Goal: Task Accomplishment & Management: Complete application form

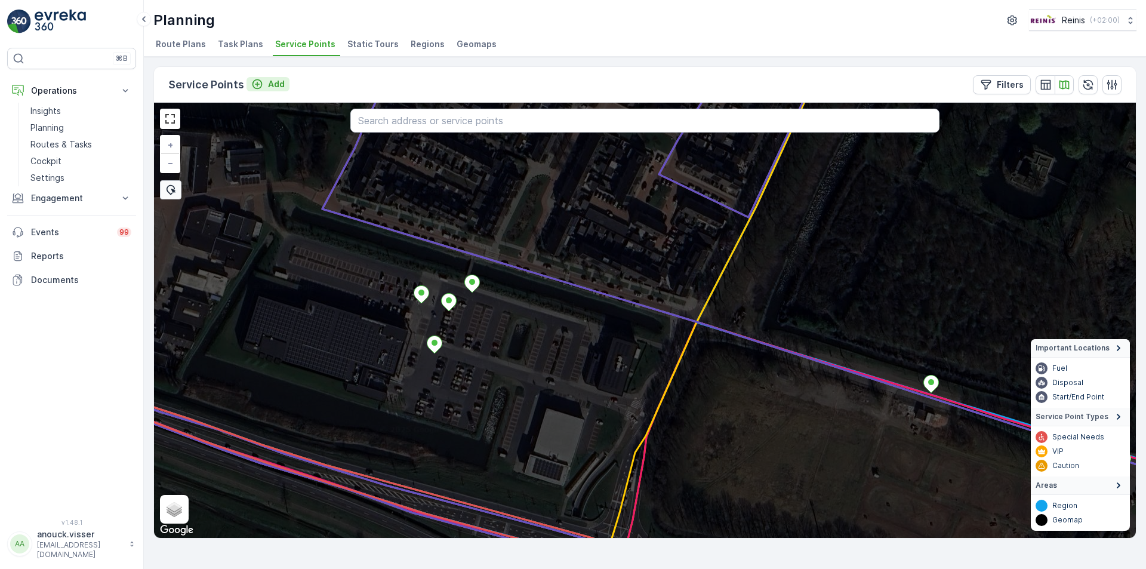
click at [273, 83] on p "Add" at bounding box center [276, 84] width 17 height 12
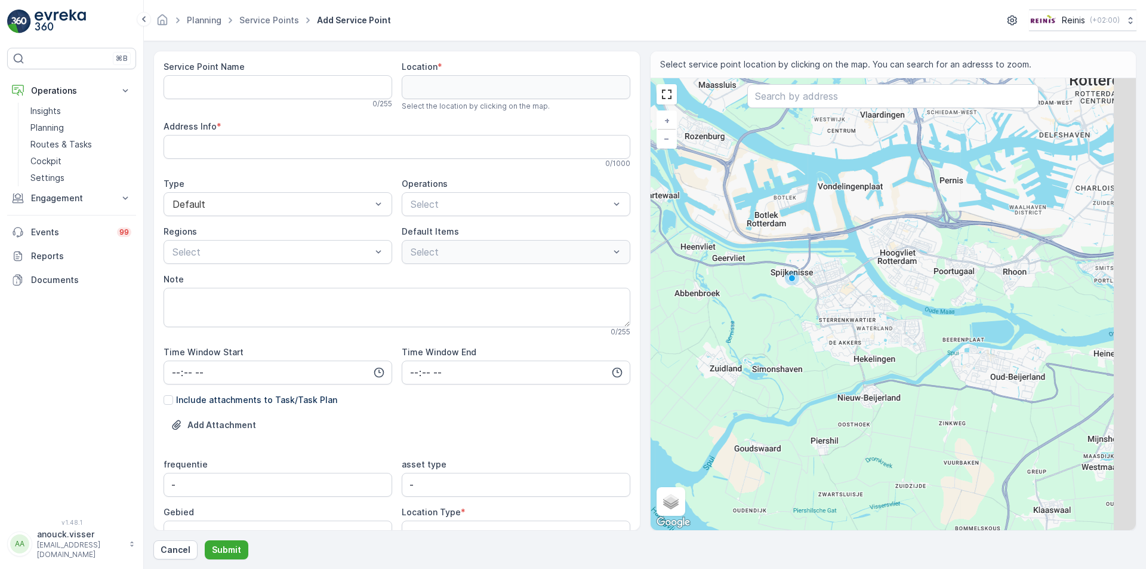
drag, startPoint x: 991, startPoint y: 305, endPoint x: 849, endPoint y: 293, distance: 142.7
click at [850, 294] on div "+ − Satellite Roadmap Terrain Hybrid Leaflet Keyboard shortcuts Map Data Map da…" at bounding box center [894, 304] width 486 height 452
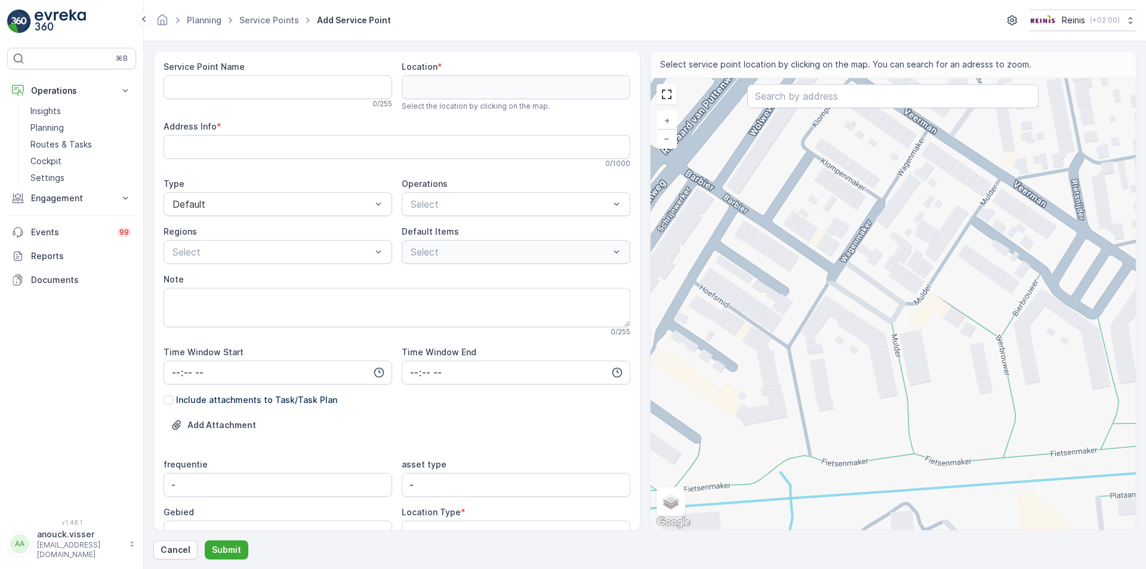
drag, startPoint x: 854, startPoint y: 347, endPoint x: 1024, endPoint y: 265, distance: 188.5
click at [1024, 265] on div "+ − Satellite Roadmap Terrain Hybrid Leaflet Keyboard shortcuts Map Data Map da…" at bounding box center [894, 304] width 486 height 452
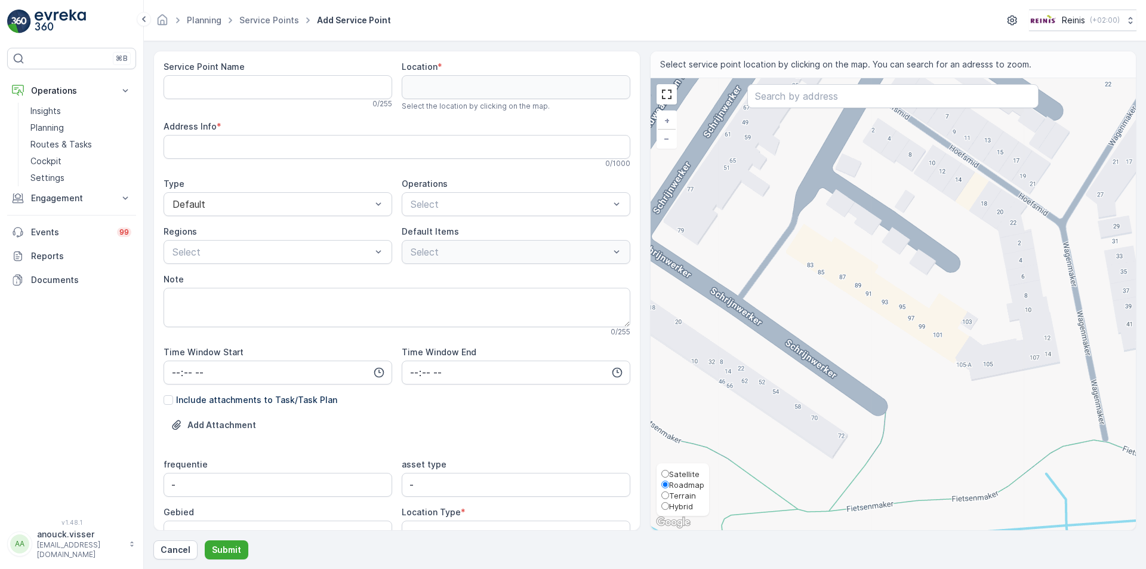
click at [681, 473] on span "Satellite" at bounding box center [684, 474] width 30 height 10
click at [669, 473] on input "Satellite" at bounding box center [666, 474] width 8 height 8
radio input "true"
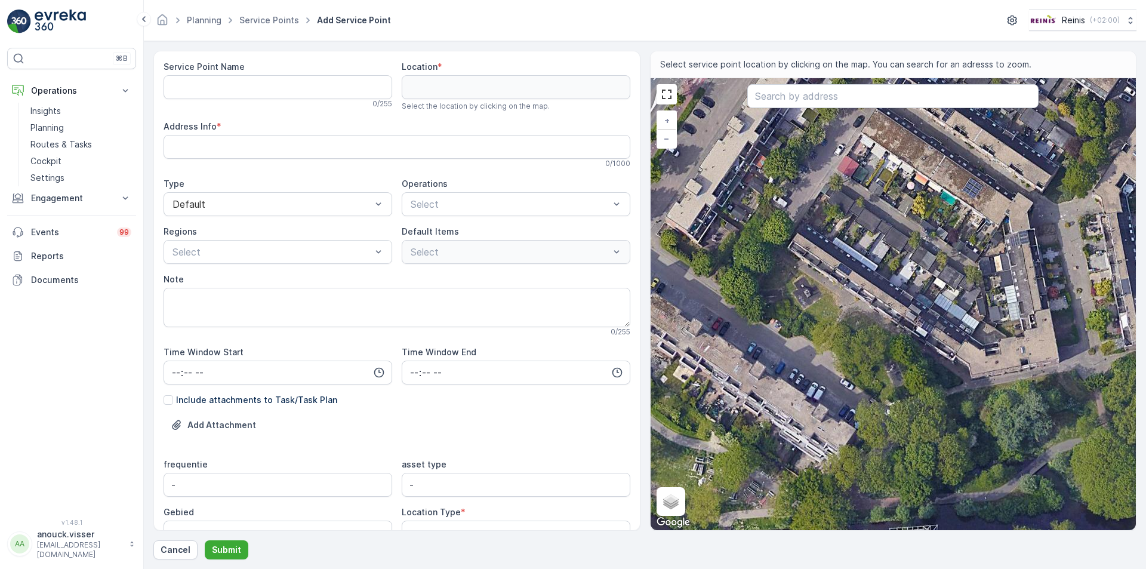
click at [782, 302] on div "+ − Satellite Roadmap Terrain Hybrid Leaflet Keyboard shortcuts Map Data Imager…" at bounding box center [894, 304] width 486 height 452
type input "51.84385819988592,4.333019008208576"
type Info "[STREET_ADDRESS]"
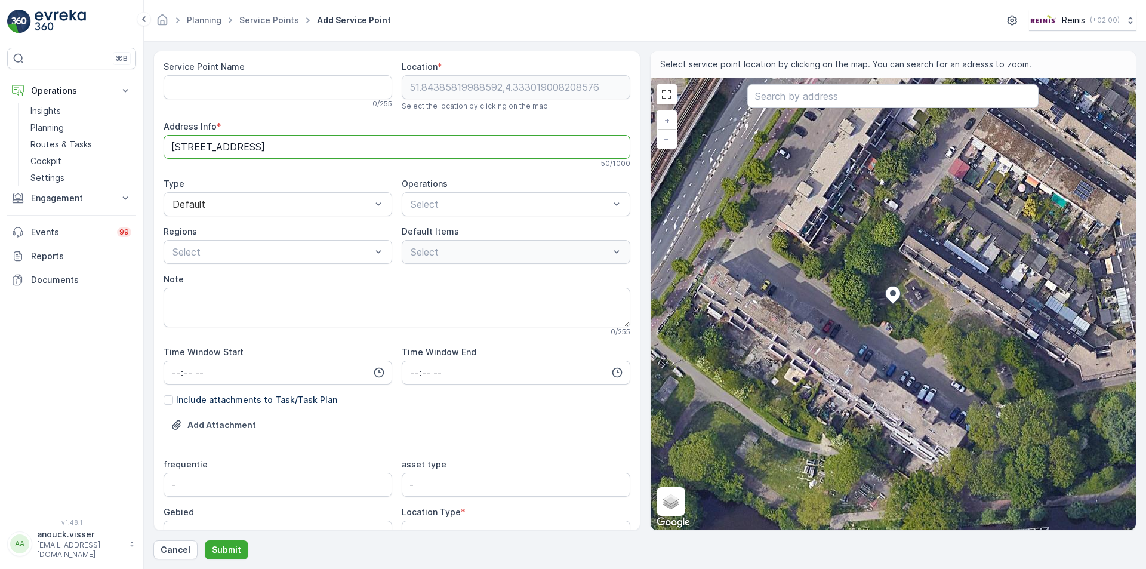
drag, startPoint x: 248, startPoint y: 147, endPoint x: 173, endPoint y: 150, distance: 75.9
click at [173, 150] on Info "[STREET_ADDRESS]" at bounding box center [397, 147] width 467 height 24
click at [217, 91] on Name "Service Point Name" at bounding box center [278, 87] width 229 height 24
paste Name "Schrijnwerker 83"
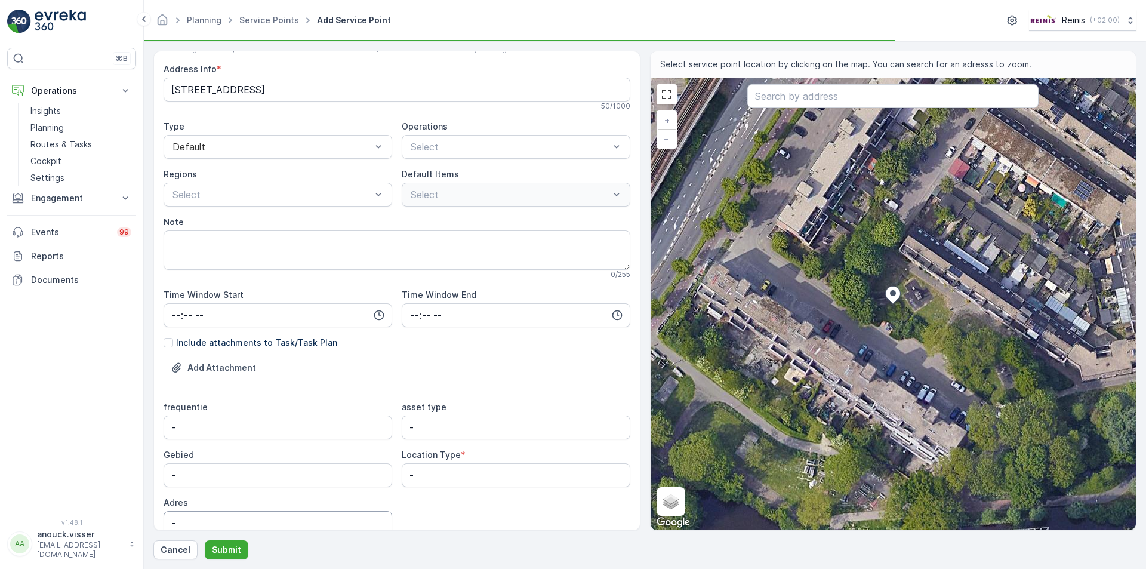
scroll to position [110, 0]
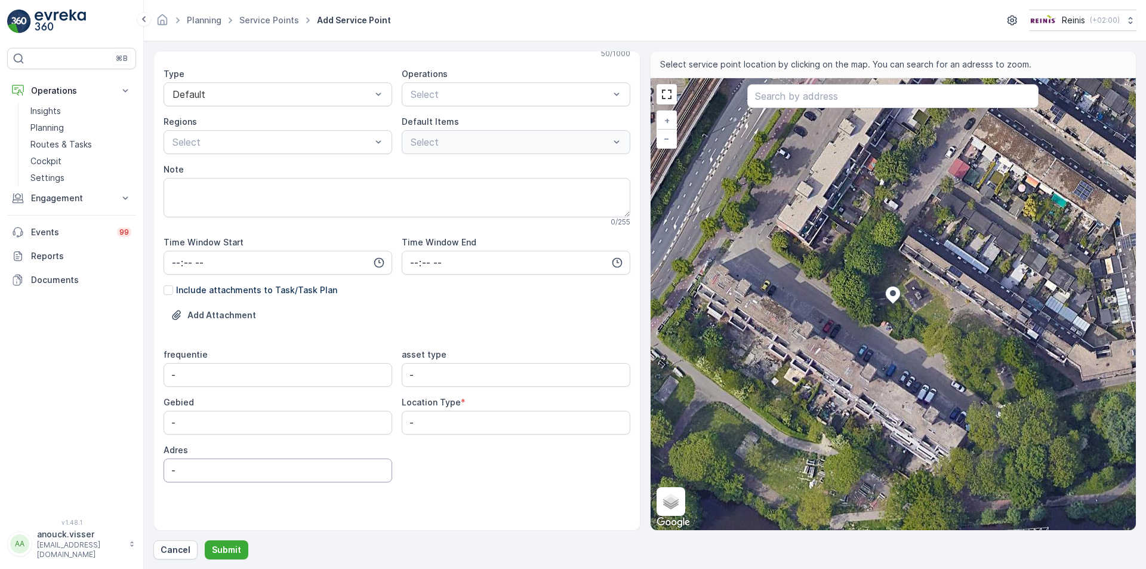
type Name "Schrijnwerker 83"
drag, startPoint x: 193, startPoint y: 470, endPoint x: 107, endPoint y: 472, distance: 86.0
click at [106, 472] on div "⌘B Operations Insights Planning Routes & Tasks Cockpit Settings Engagement Insi…" at bounding box center [573, 284] width 1146 height 569
paste input "Schrijnwerker 83"
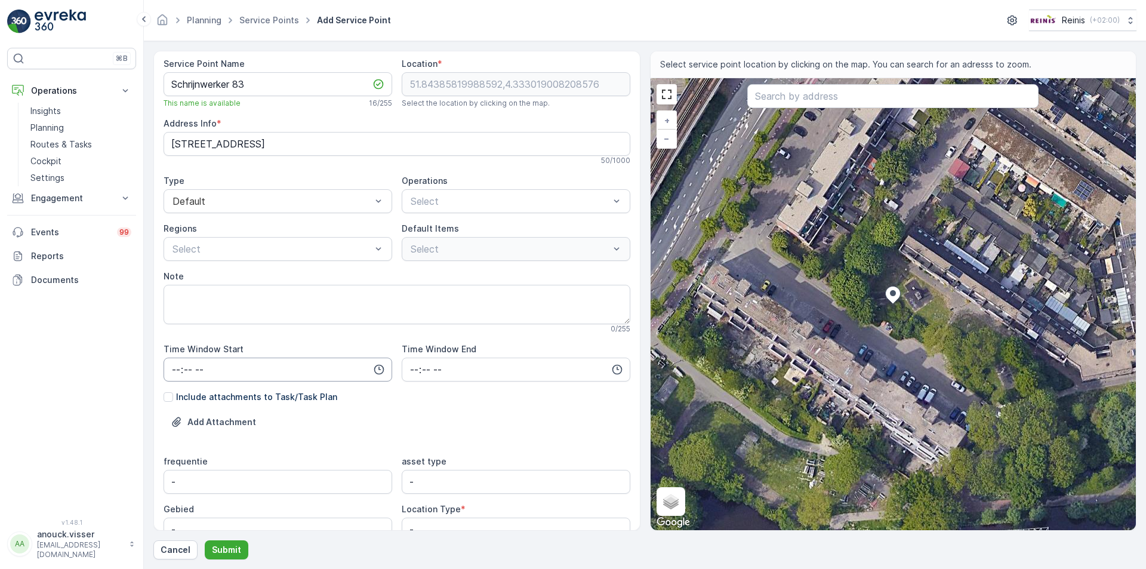
scroll to position [0, 0]
type input "Schrijnwerker 83"
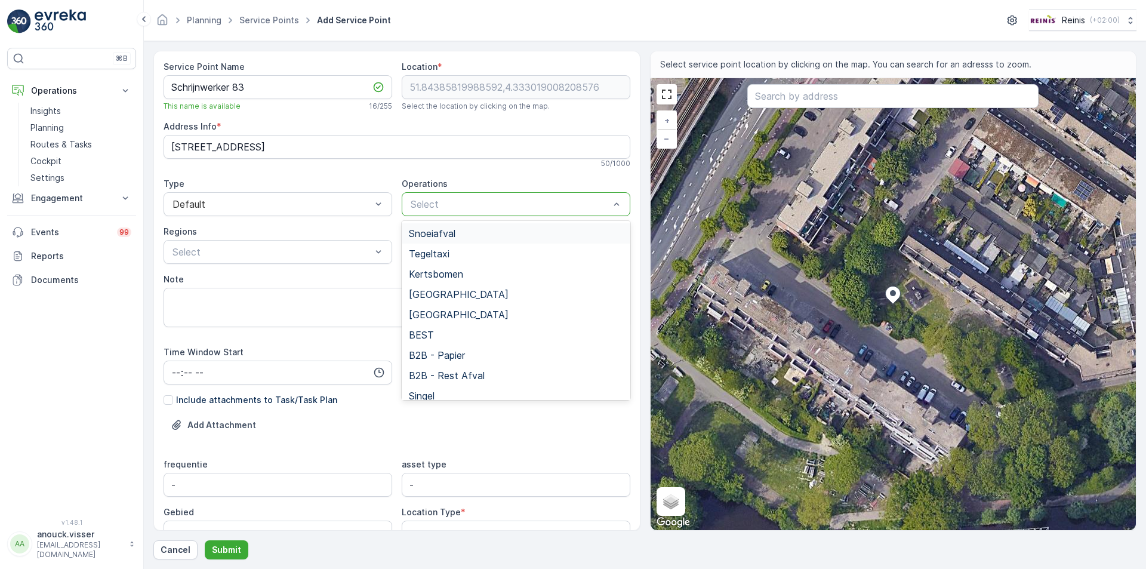
click at [435, 201] on div at bounding box center [510, 204] width 201 height 11
click at [447, 297] on span "[GEOGRAPHIC_DATA]" at bounding box center [459, 294] width 100 height 11
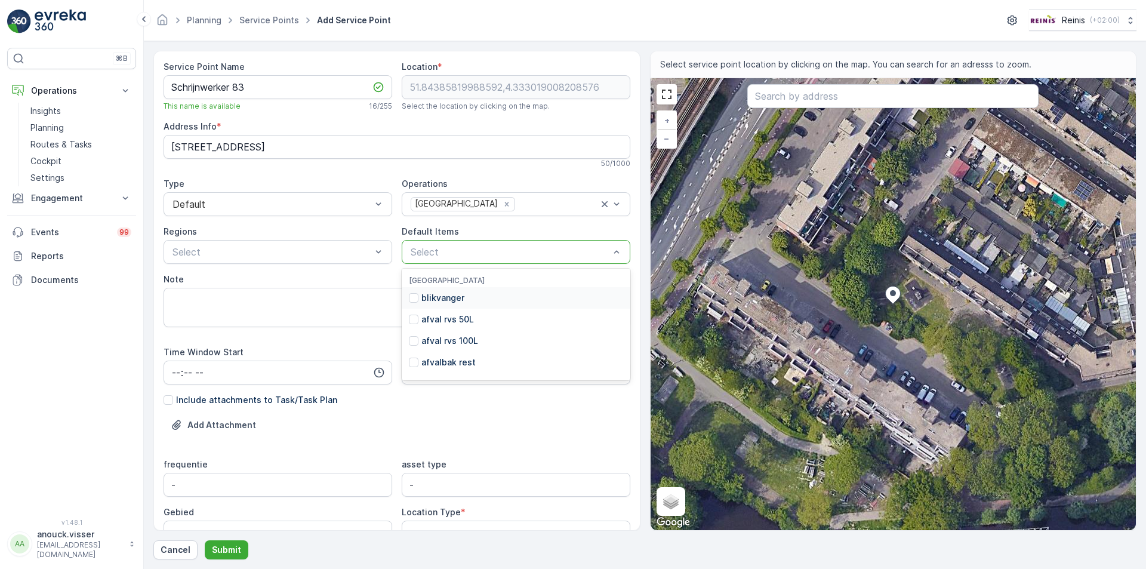
click at [441, 252] on div at bounding box center [510, 252] width 201 height 11
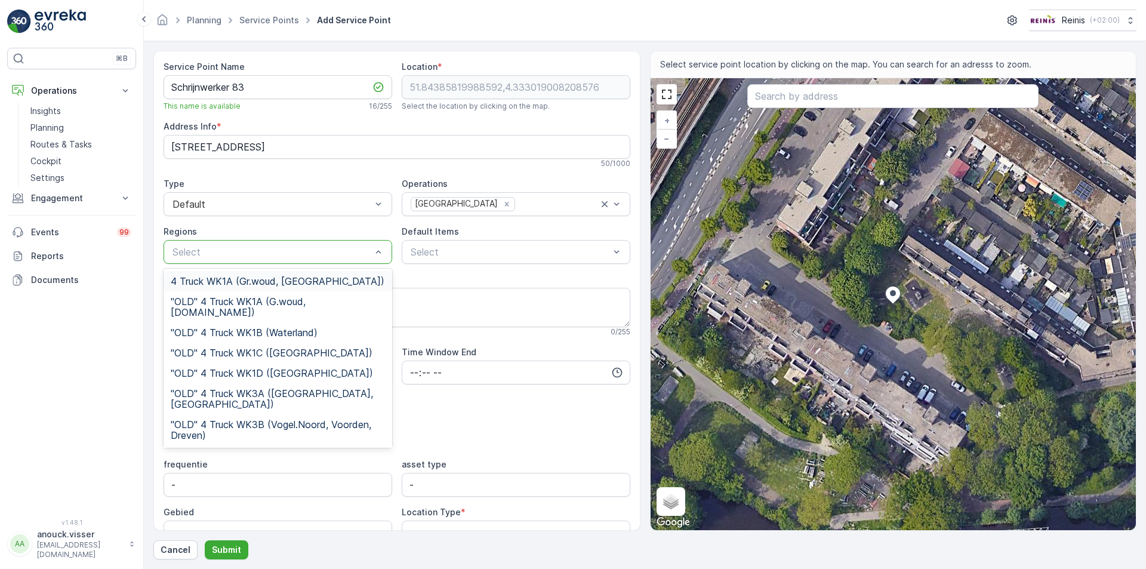
click at [248, 254] on div at bounding box center [271, 252] width 201 height 11
click at [514, 453] on div "Service Point Name Schrijnwerker 83 This name is available 16 / 255 Location * …" at bounding box center [397, 350] width 467 height 579
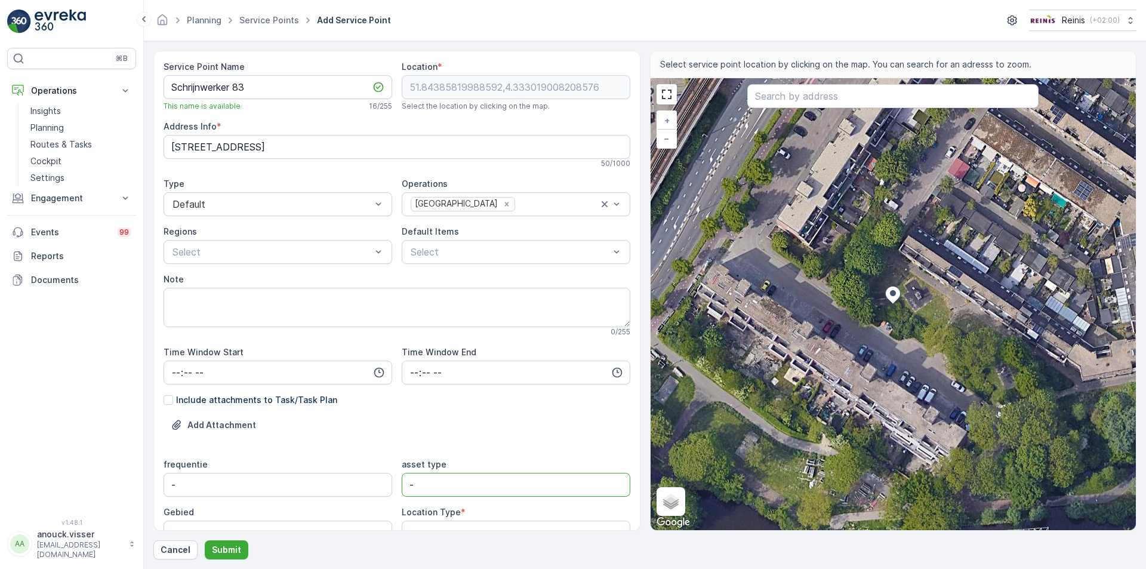
drag, startPoint x: 429, startPoint y: 485, endPoint x: 323, endPoint y: 464, distance: 108.4
click at [326, 468] on div "frequentie - asset type - Gebied - Location Type * - Adres Schrijnwerker 83" at bounding box center [397, 526] width 467 height 134
type type "s"
type type "afvalbak rest"
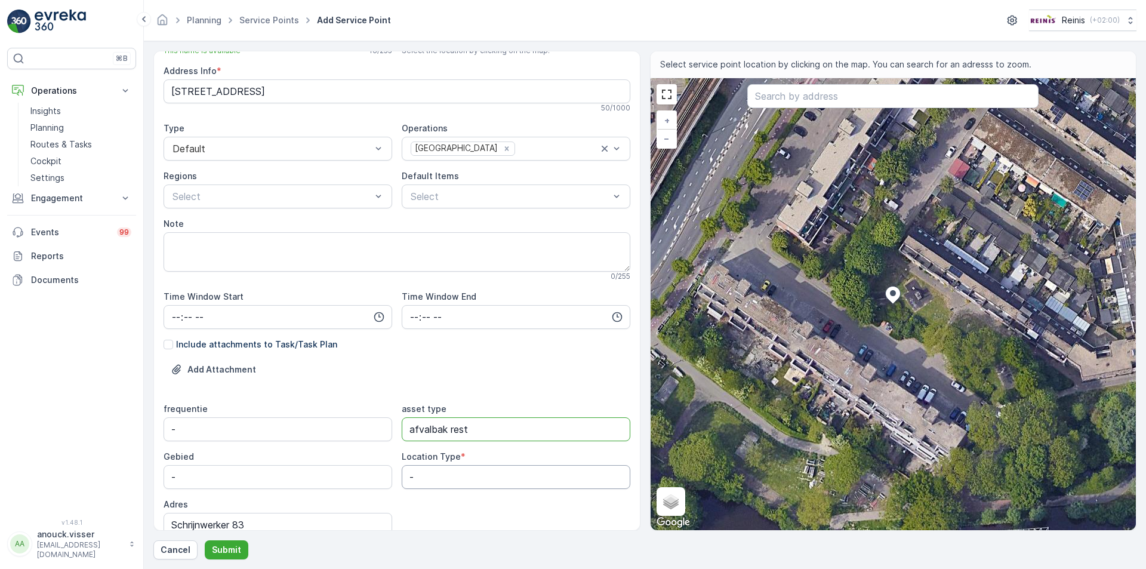
scroll to position [110, 0]
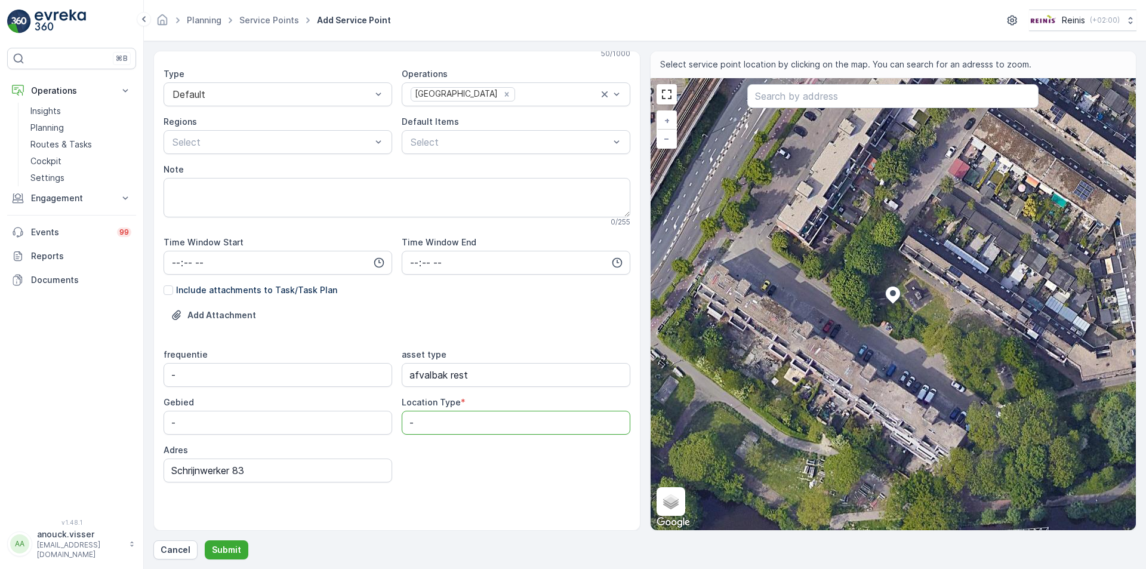
drag, startPoint x: 442, startPoint y: 417, endPoint x: 299, endPoint y: 414, distance: 143.3
click at [299, 414] on div "frequentie - asset type afvalbak rest Gebied - Location Type * - Adres Schrijnw…" at bounding box center [397, 416] width 467 height 134
type Type "Street bin"
drag, startPoint x: 210, startPoint y: 427, endPoint x: -8, endPoint y: 395, distance: 220.9
click at [0, 395] on html "⌘B Operations Insights Planning Routes & Tasks Cockpit Settings Engagement Insi…" at bounding box center [573, 284] width 1146 height 569
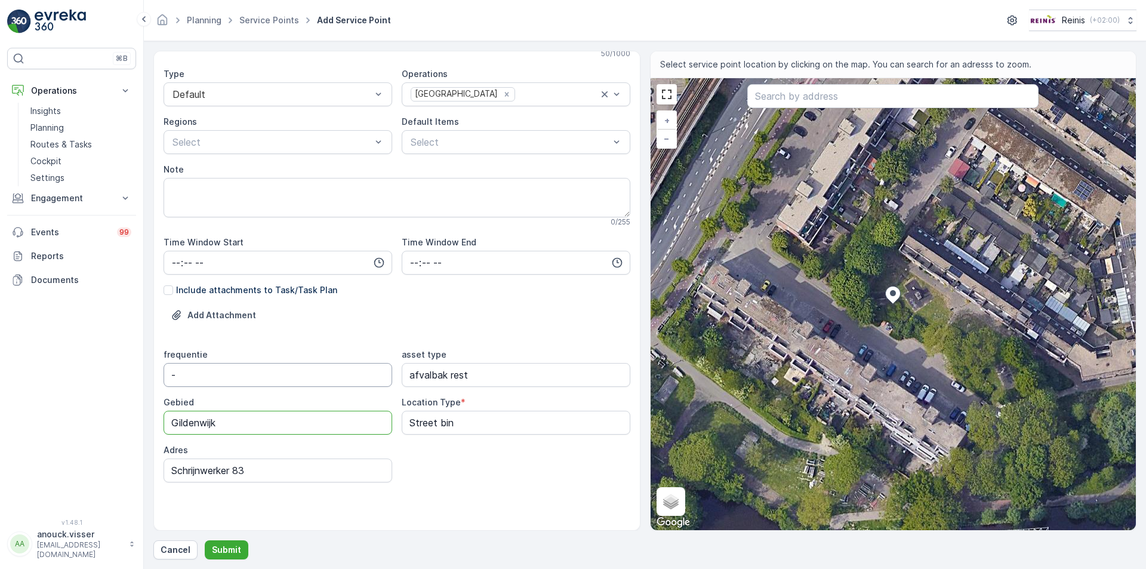
type input "Gildenwijk"
drag, startPoint x: 202, startPoint y: 372, endPoint x: 171, endPoint y: 376, distance: 30.7
click at [171, 376] on input "-" at bounding box center [278, 375] width 229 height 24
click at [194, 370] on input "-" at bounding box center [278, 375] width 229 height 24
type input "ma"
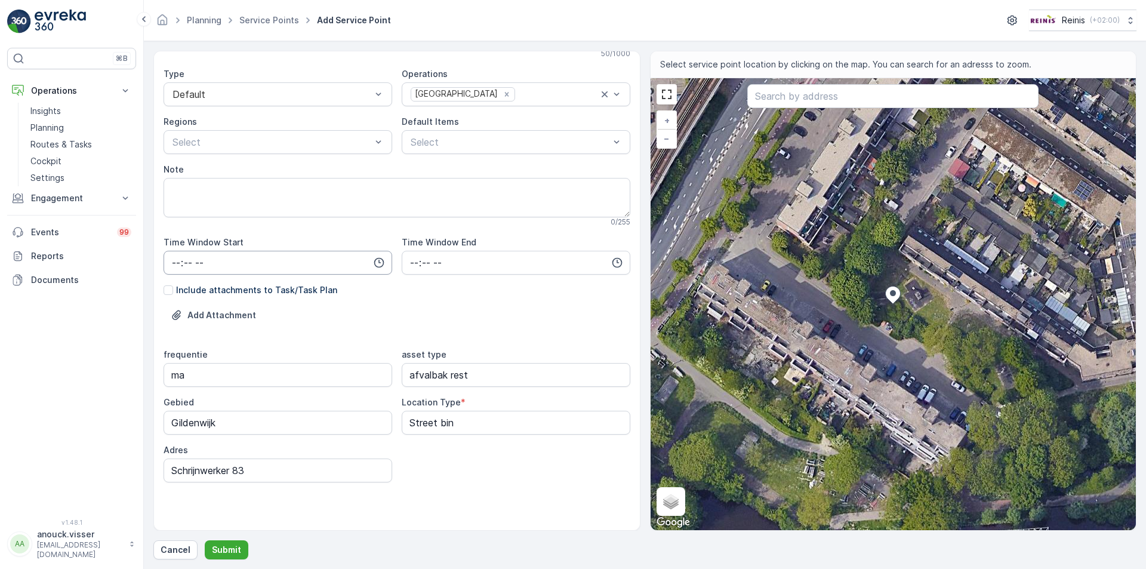
click at [170, 260] on input "time" at bounding box center [278, 263] width 229 height 24
click at [206, 306] on span "30" at bounding box center [201, 309] width 10 height 12
type input "07:30"
click at [414, 260] on input "time" at bounding box center [516, 263] width 229 height 24
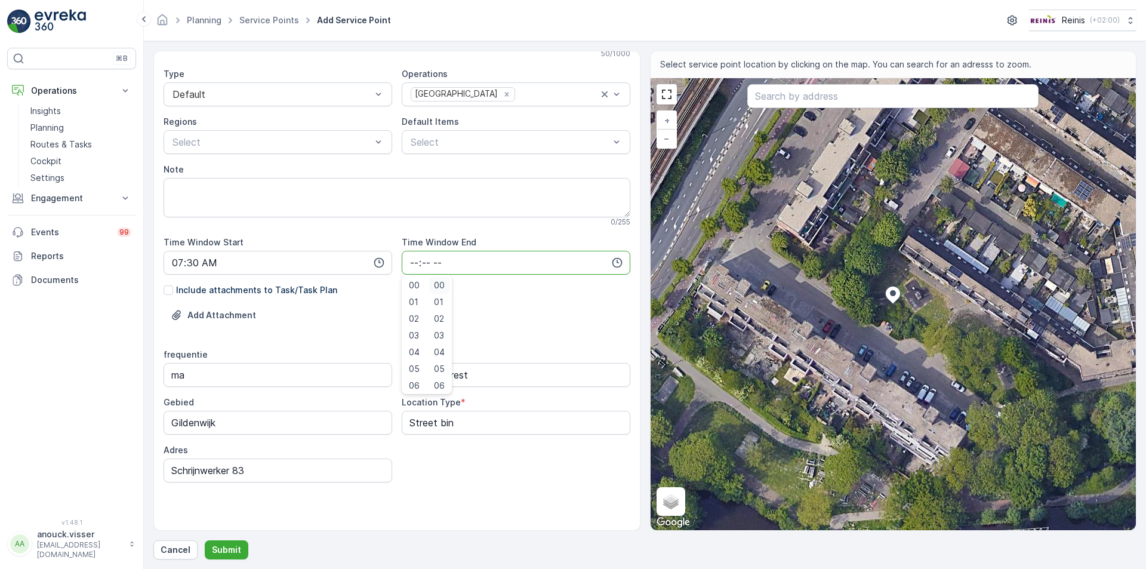
click at [438, 289] on span "00" at bounding box center [439, 285] width 11 height 12
click at [411, 264] on input "00:00" at bounding box center [516, 263] width 229 height 24
click at [419, 263] on input "00:00" at bounding box center [516, 263] width 229 height 24
type input "06:00"
click at [438, 266] on input "time" at bounding box center [516, 263] width 229 height 24
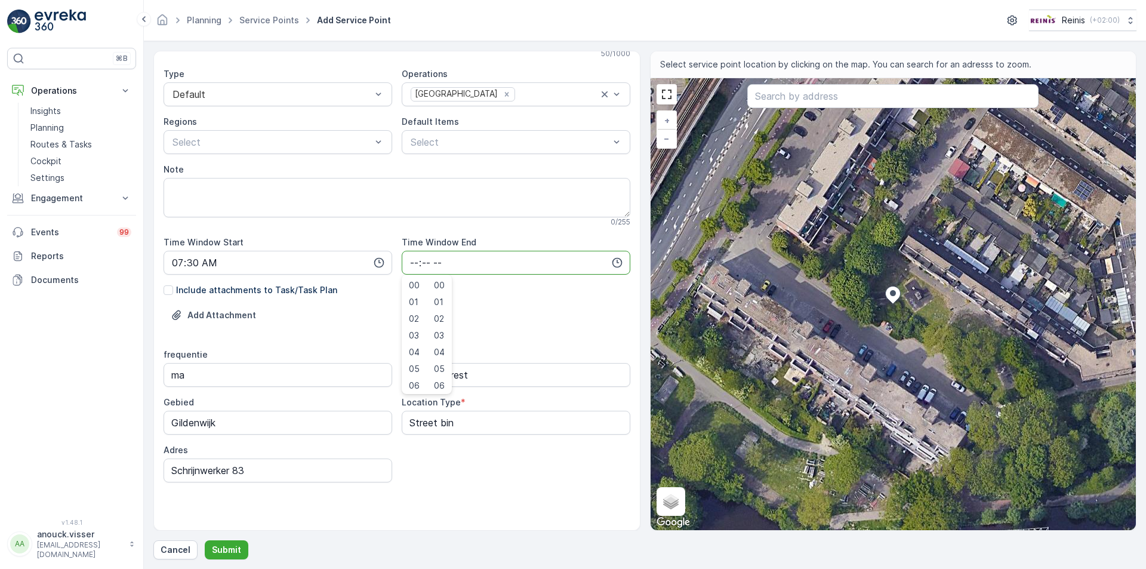
click at [431, 265] on input "time" at bounding box center [516, 263] width 229 height 24
type input "16:00"
click at [474, 193] on textarea "Note" at bounding box center [397, 197] width 467 height 39
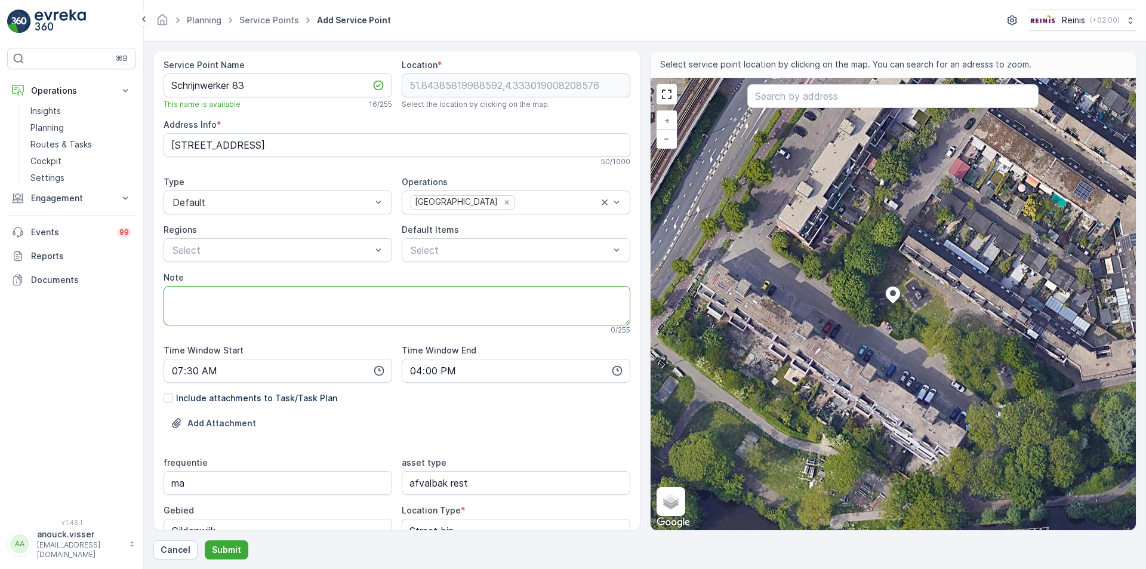
scroll to position [0, 0]
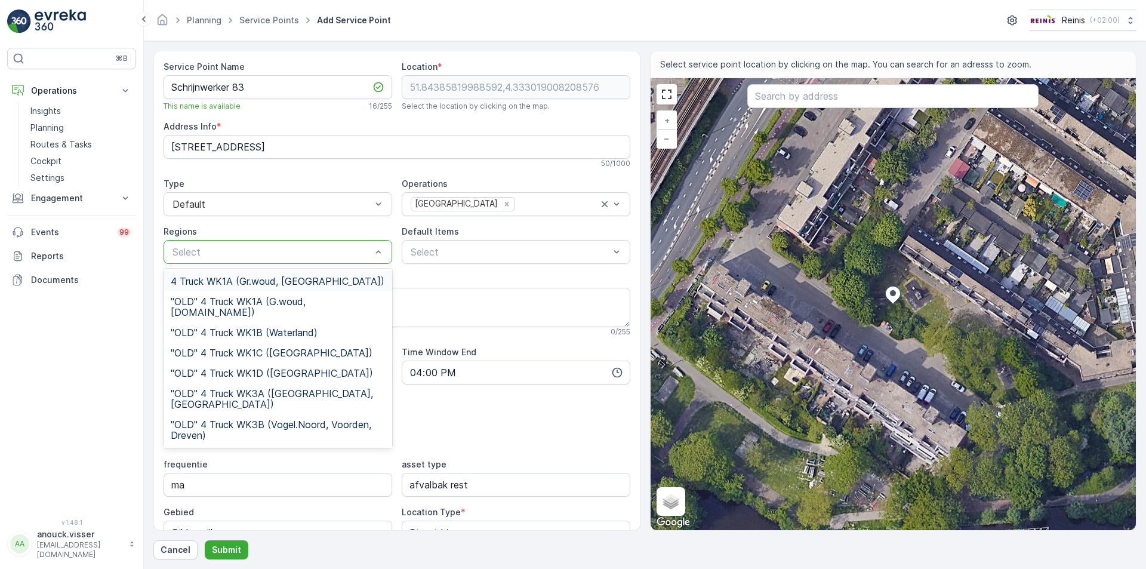
click at [226, 252] on div at bounding box center [271, 252] width 201 height 11
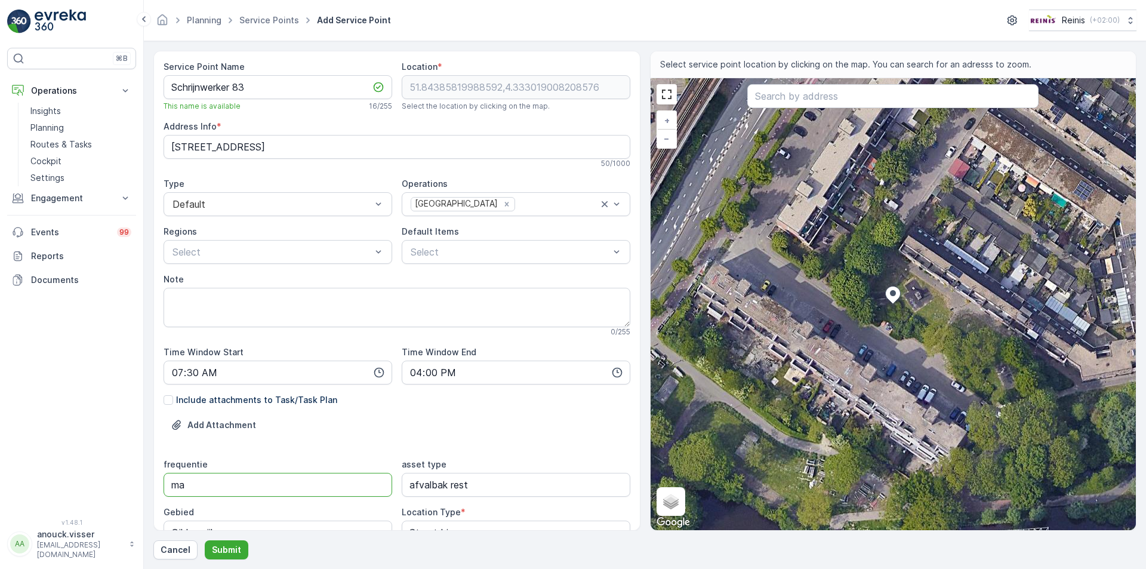
click at [201, 475] on input "ma" at bounding box center [278, 485] width 229 height 24
type input "ma, do"
click at [265, 249] on div at bounding box center [271, 252] width 201 height 11
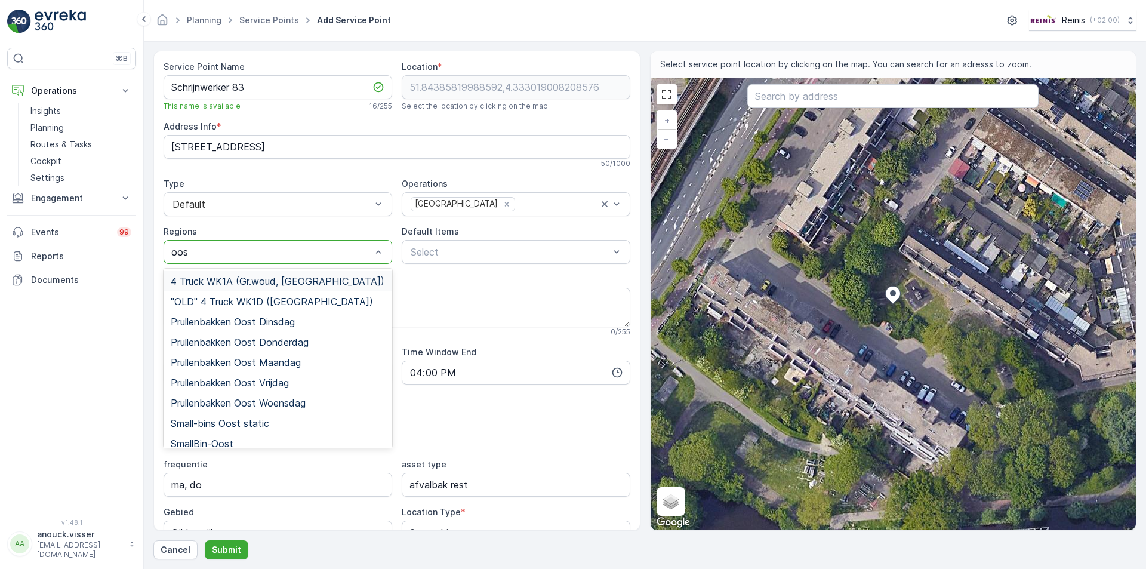
type input "oost"
click at [296, 362] on span "Prullenbakken Oost Maandag" at bounding box center [236, 362] width 130 height 11
type input "oost"
click at [305, 344] on span "Prullenbakken Oost Donderdag" at bounding box center [240, 342] width 138 height 11
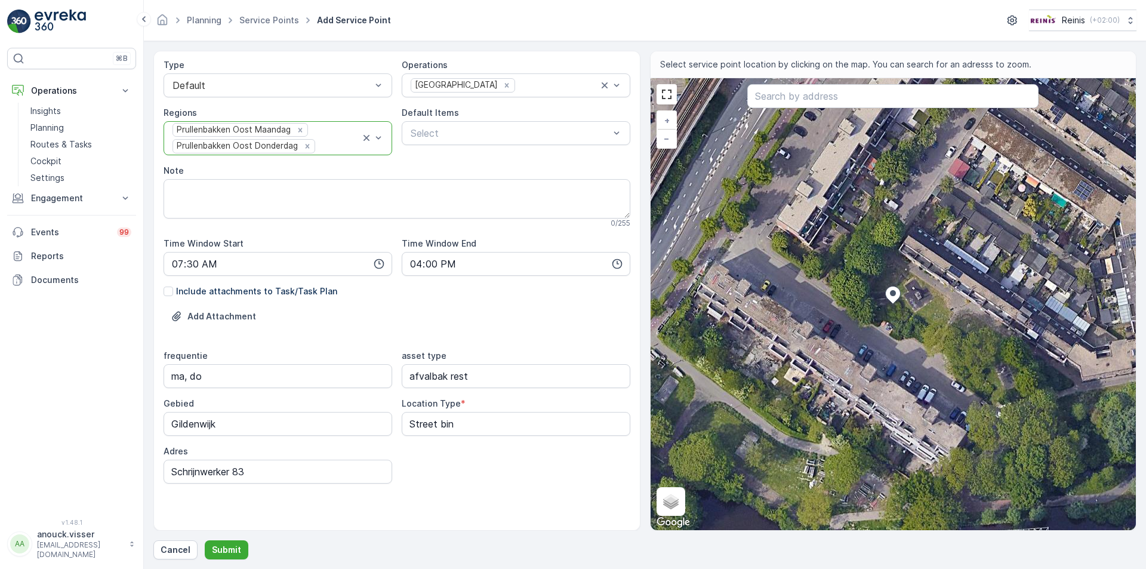
scroll to position [120, 0]
click at [232, 548] on p "Submit" at bounding box center [226, 550] width 29 height 12
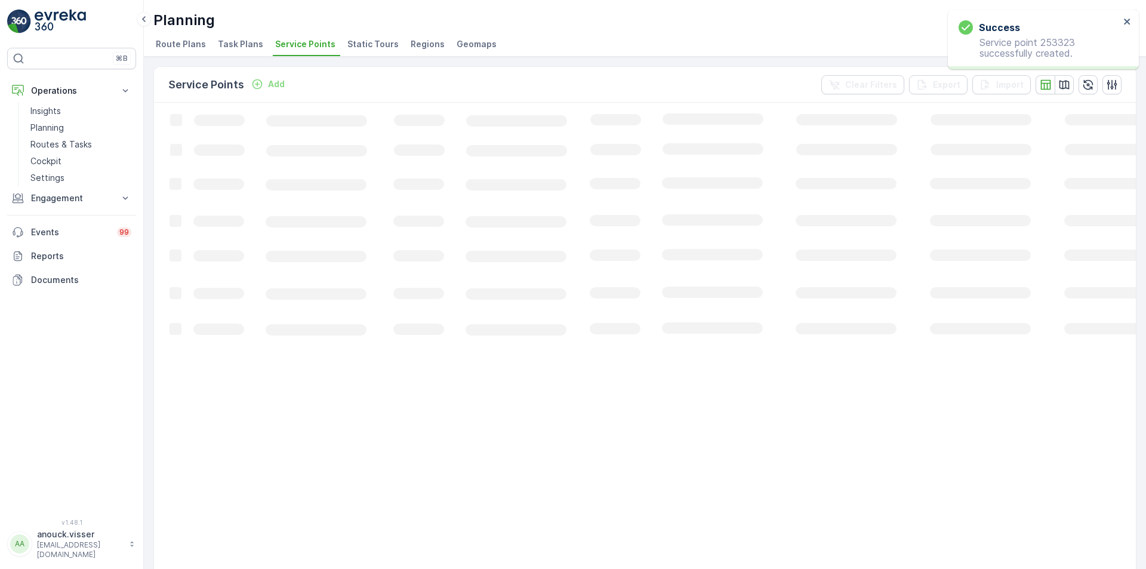
click at [260, 84] on icon "Add" at bounding box center [258, 84] width 10 height 10
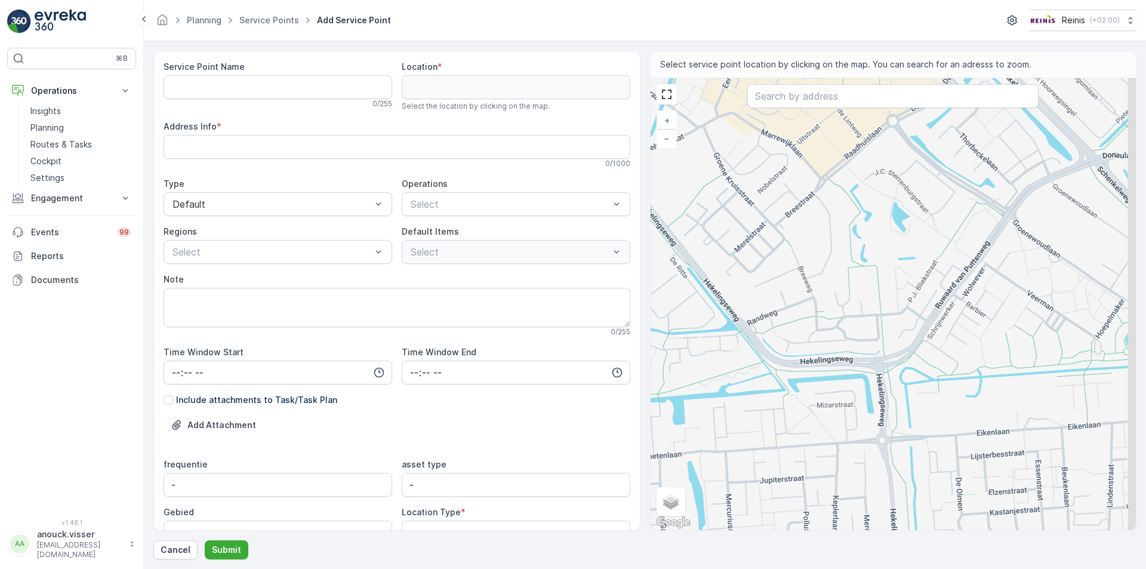
drag, startPoint x: 997, startPoint y: 358, endPoint x: 852, endPoint y: 313, distance: 151.8
click at [852, 313] on div "+ − Satellite Roadmap Terrain Hybrid Leaflet Keyboard shortcuts Map Data Map da…" at bounding box center [894, 304] width 486 height 452
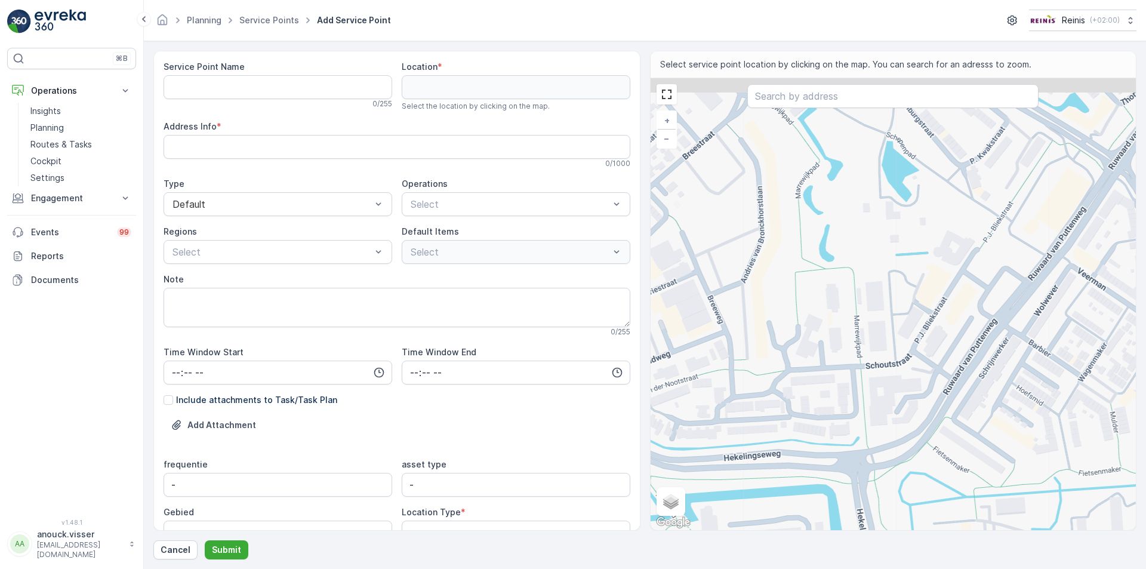
drag, startPoint x: 867, startPoint y: 254, endPoint x: 740, endPoint y: 382, distance: 180.3
click at [740, 382] on div "+ − Satellite Roadmap Terrain Hybrid Leaflet Keyboard shortcuts Map Data Map da…" at bounding box center [894, 304] width 486 height 452
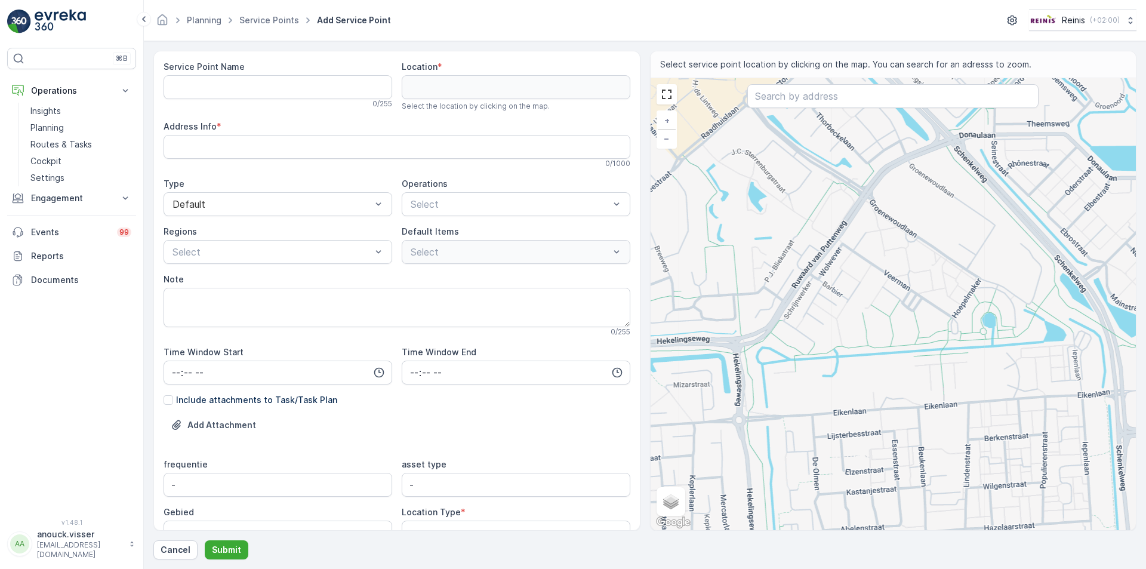
drag, startPoint x: 836, startPoint y: 268, endPoint x: 832, endPoint y: 235, distance: 33.1
click at [792, 192] on div "+ − Satellite Roadmap Terrain Hybrid Leaflet Keyboard shortcuts Map Data Map da…" at bounding box center [894, 304] width 486 height 452
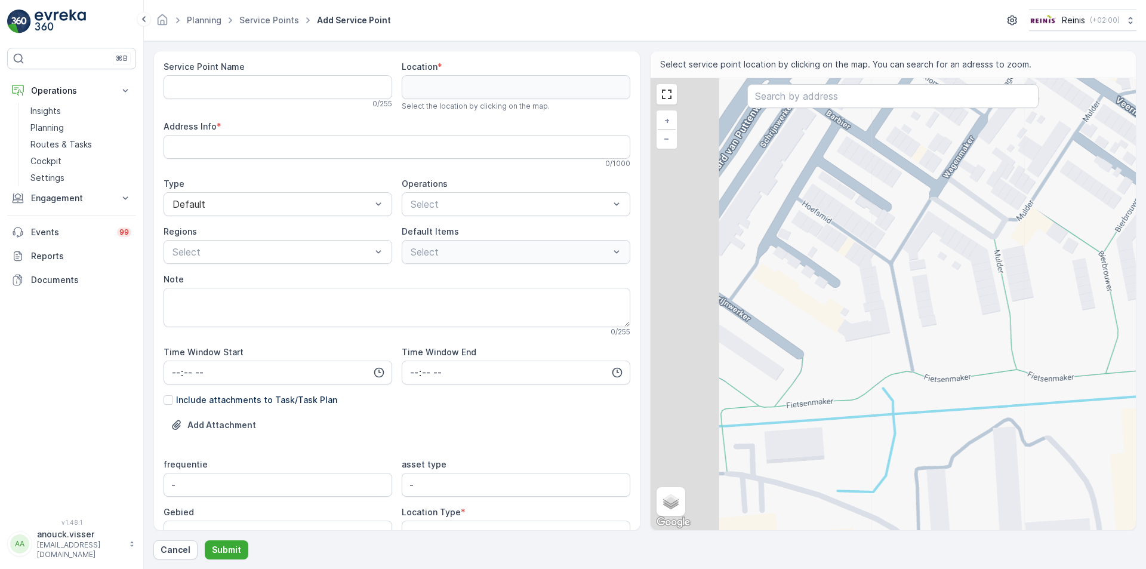
drag, startPoint x: 814, startPoint y: 284, endPoint x: 863, endPoint y: 251, distance: 58.6
click at [863, 251] on div "+ − Satellite Roadmap Terrain Hybrid Leaflet Keyboard shortcuts Map Data Map da…" at bounding box center [894, 304] width 486 height 452
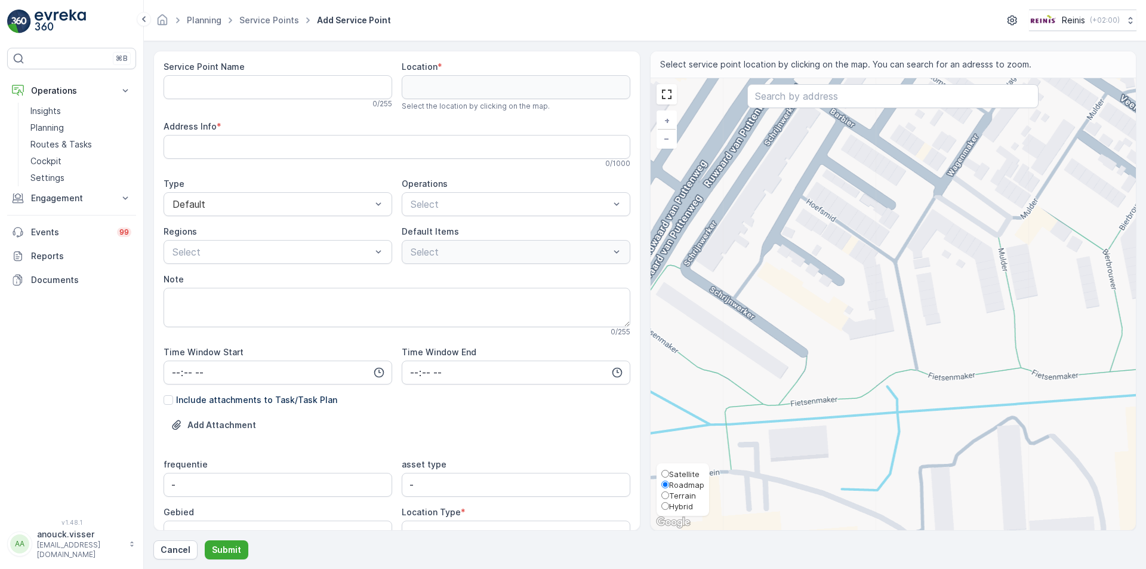
click at [681, 473] on span "Satellite" at bounding box center [684, 474] width 30 height 10
click at [682, 474] on span "Satellite" at bounding box center [684, 474] width 30 height 10
click at [669, 474] on input "Satellite" at bounding box center [666, 474] width 8 height 8
radio input "true"
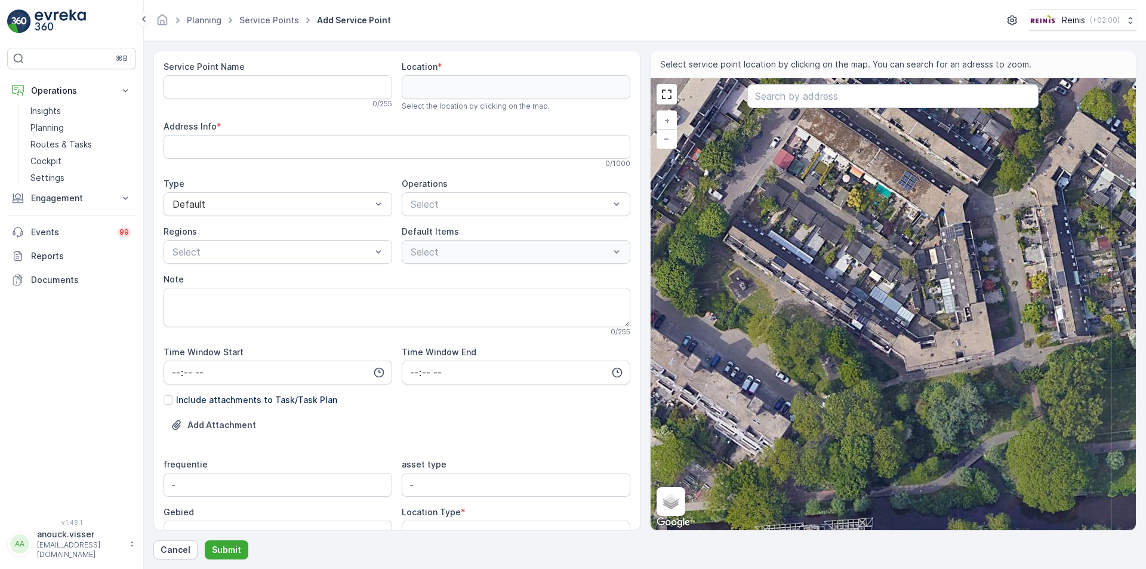
click at [783, 323] on div "+ − Satellite Roadmap Terrain Hybrid Leaflet Keyboard shortcuts Map Data Imager…" at bounding box center [894, 304] width 486 height 452
type input "51.84377865965865,4.333317630226491"
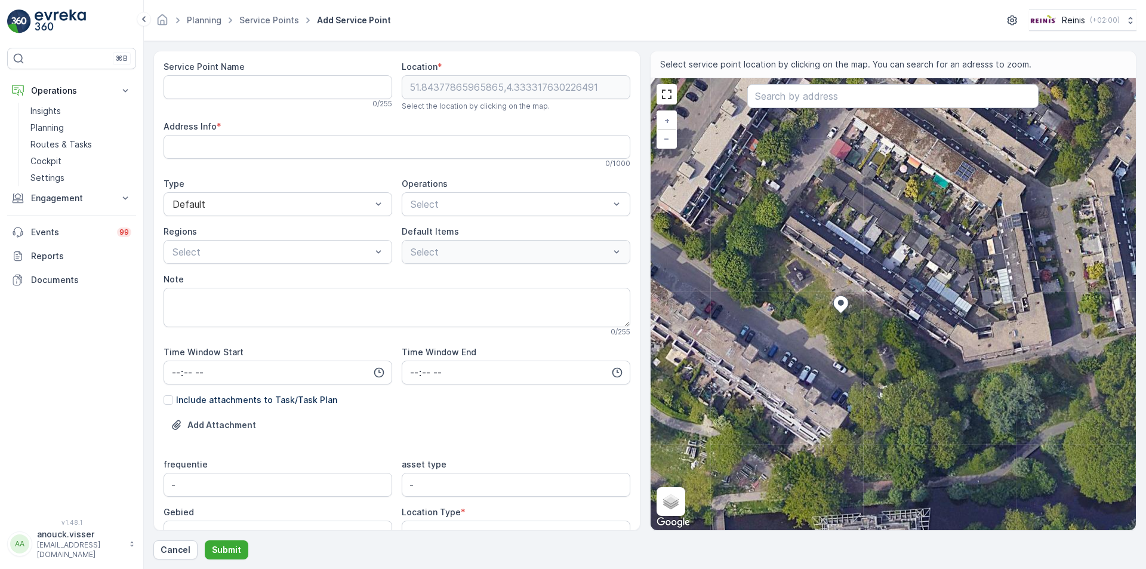
type Info "[STREET_ADDRESS]"
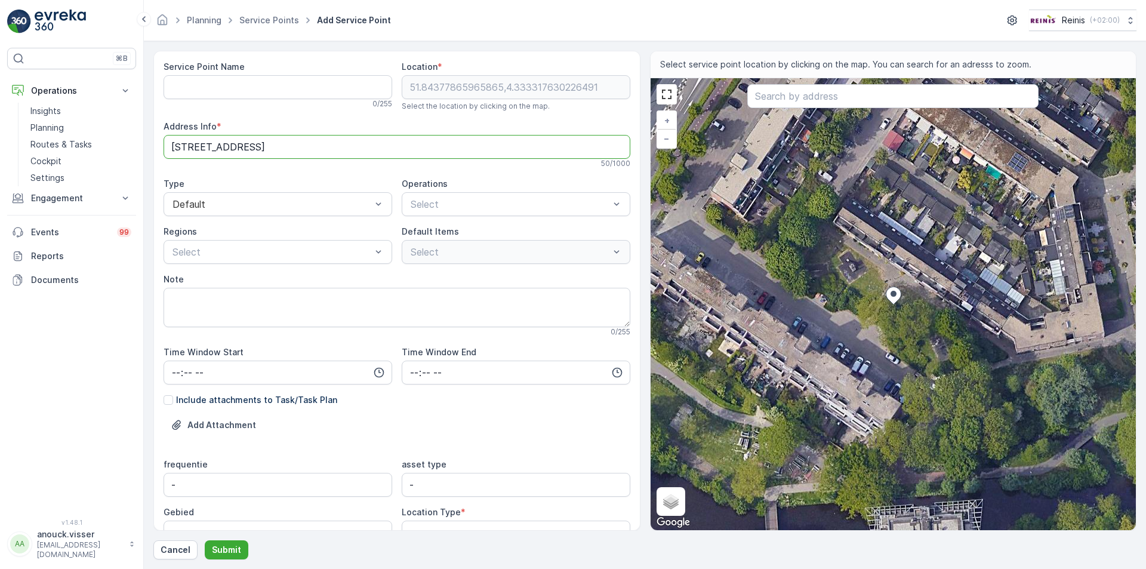
drag, startPoint x: 247, startPoint y: 148, endPoint x: 165, endPoint y: 146, distance: 81.2
click at [165, 146] on Info "[STREET_ADDRESS]" at bounding box center [397, 147] width 467 height 24
click at [255, 95] on Name "Service Point Name" at bounding box center [278, 87] width 229 height 24
paste Name "Schrijnwerker 91"
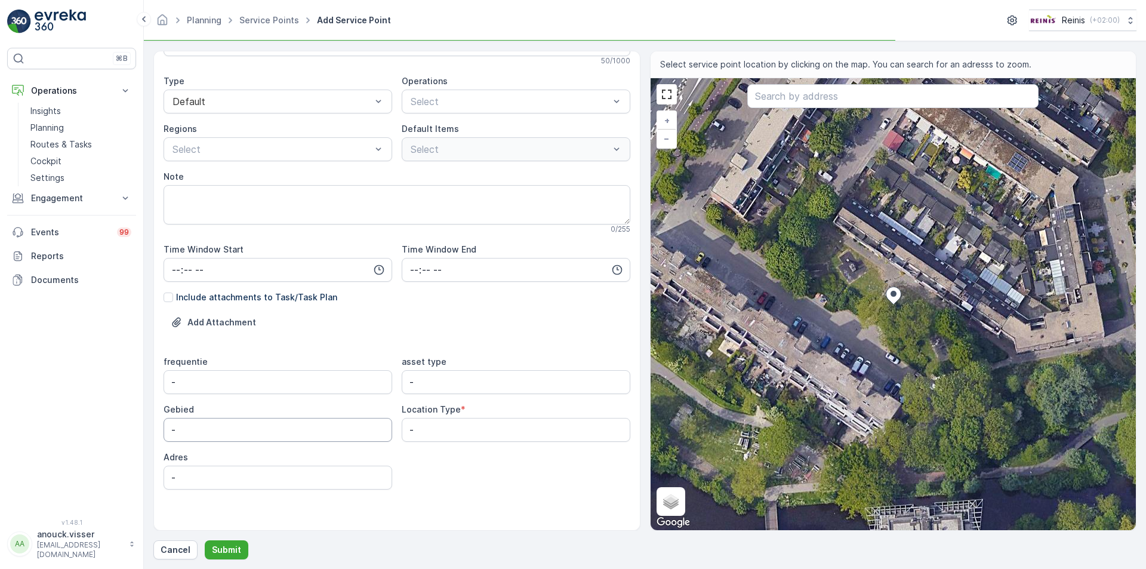
scroll to position [110, 0]
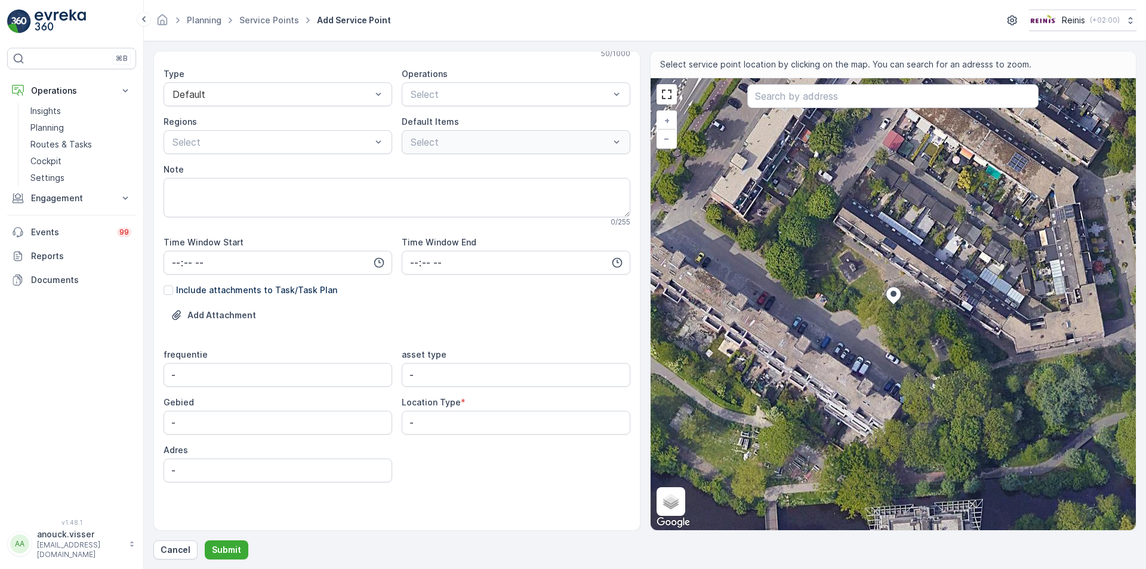
type Name "Schrijnwerker 91"
drag, startPoint x: 184, startPoint y: 369, endPoint x: 15, endPoint y: 300, distance: 182.4
click at [17, 302] on div "⌘B Operations Insights Planning Routes & Tasks Cockpit Settings Engagement Insi…" at bounding box center [573, 284] width 1146 height 569
type input "ma do"
drag, startPoint x: 184, startPoint y: 421, endPoint x: 114, endPoint y: 402, distance: 72.4
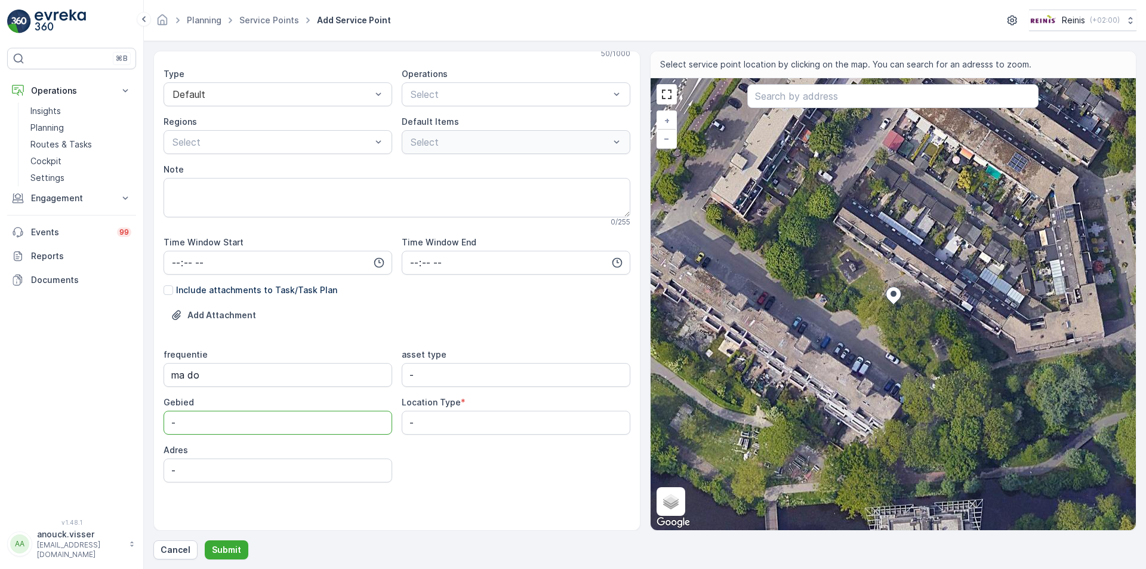
click at [114, 402] on div "⌘B Operations Insights Planning Routes & Tasks Cockpit Settings Engagement Insi…" at bounding box center [573, 284] width 1146 height 569
type input "Gildewijk"
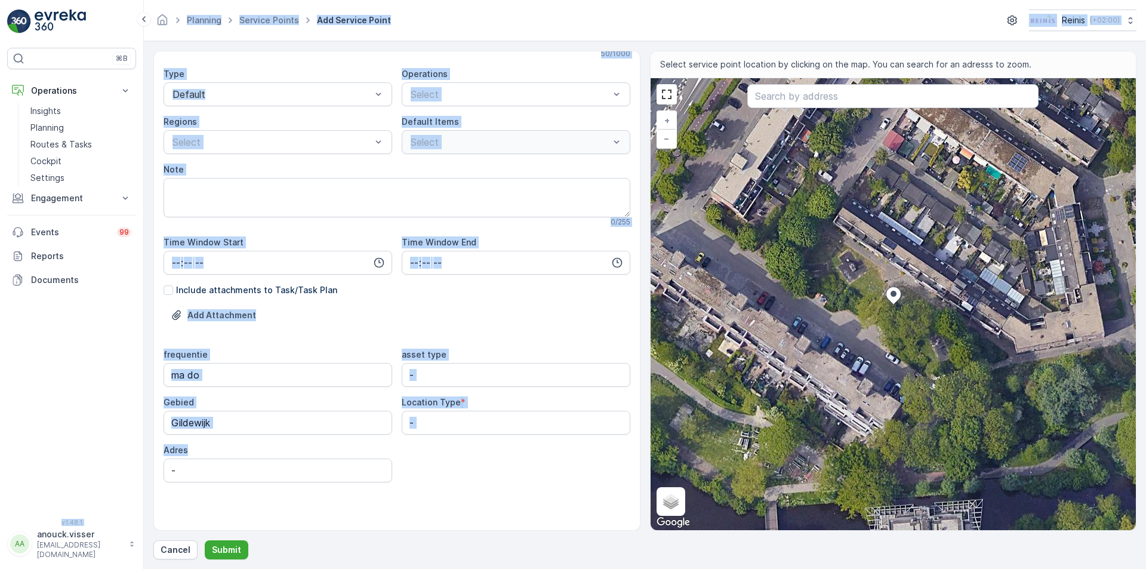
drag, startPoint x: 153, startPoint y: 445, endPoint x: 115, endPoint y: 441, distance: 37.8
click at [109, 441] on div "⌘B Operations Insights Planning Routes & Tasks Cockpit Settings Engagement Insi…" at bounding box center [573, 284] width 1146 height 569
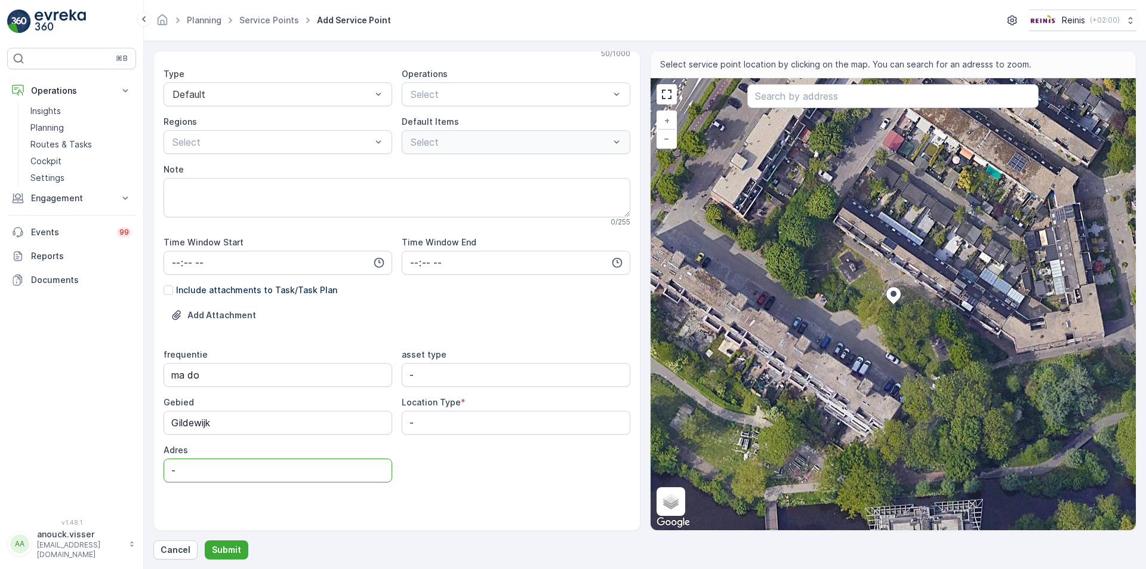
drag, startPoint x: 245, startPoint y: 475, endPoint x: 233, endPoint y: 475, distance: 12.5
click at [245, 475] on input "-" at bounding box center [278, 471] width 229 height 24
drag, startPoint x: 205, startPoint y: 468, endPoint x: 140, endPoint y: 464, distance: 65.2
click at [140, 464] on div "⌘B Operations Insights Planning Routes & Tasks Cockpit Settings Engagement Insi…" at bounding box center [573, 284] width 1146 height 569
paste input "Schrijnwerker 91"
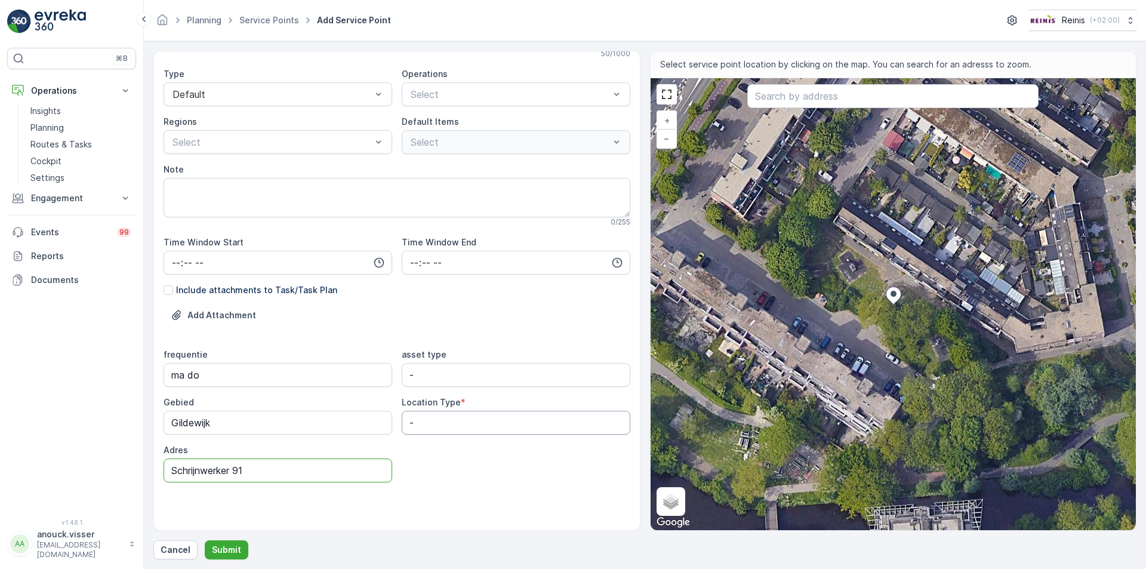
type input "Schrijnwerker 91"
drag, startPoint x: 423, startPoint y: 425, endPoint x: 385, endPoint y: 423, distance: 38.3
click at [385, 423] on div "frequentie ma do asset type - Gebied [GEOGRAPHIC_DATA] Location Type * - Adres …" at bounding box center [397, 416] width 467 height 134
type Type "Street bin"
drag, startPoint x: 321, startPoint y: 364, endPoint x: 314, endPoint y: 362, distance: 7.4
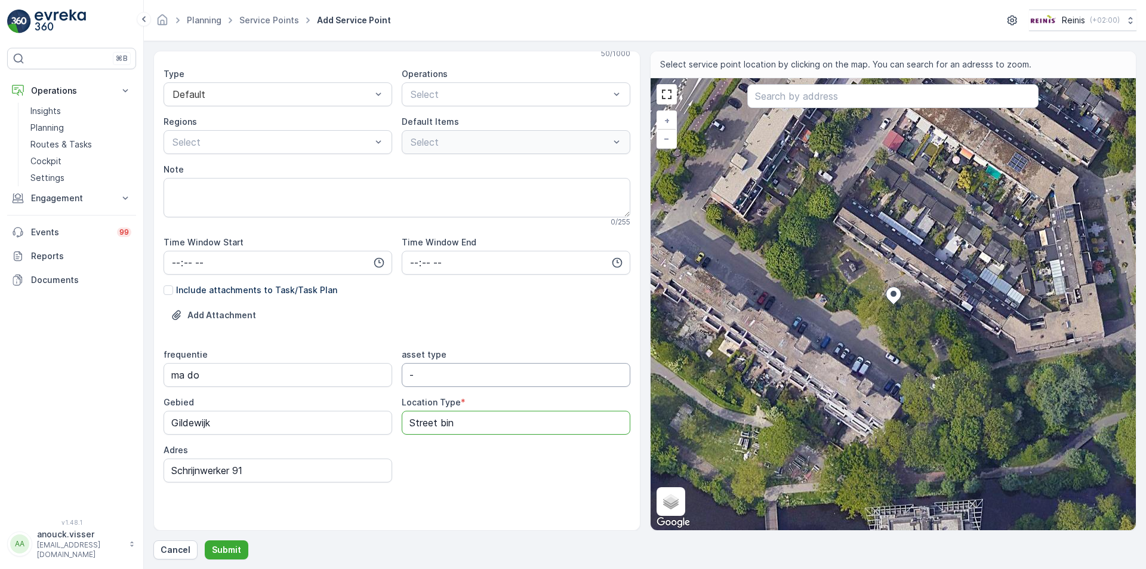
click at [314, 362] on div "frequentie ma do asset type - Gebied [GEOGRAPHIC_DATA] Location Type * Street b…" at bounding box center [397, 416] width 467 height 134
type type "afvalbak rest"
drag, startPoint x: 176, startPoint y: 259, endPoint x: 193, endPoint y: 262, distance: 17.7
click at [176, 258] on input "time" at bounding box center [278, 263] width 229 height 24
click at [175, 261] on input "time" at bounding box center [278, 263] width 229 height 24
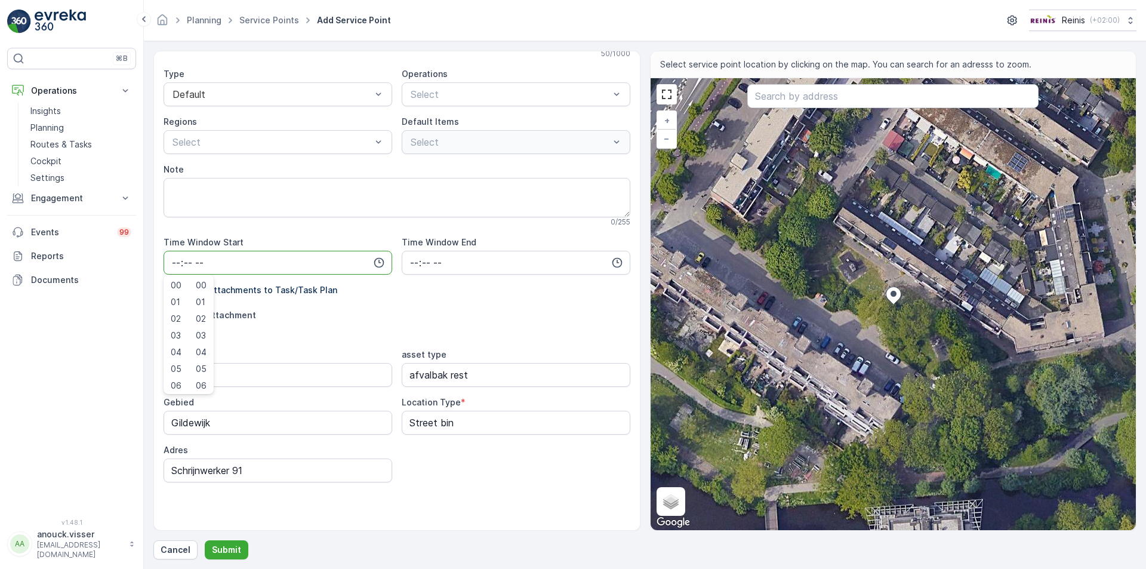
click at [190, 263] on input "time" at bounding box center [278, 263] width 229 height 24
click at [210, 316] on div "30" at bounding box center [201, 316] width 20 height 17
type input "07:30"
click at [413, 259] on input "time" at bounding box center [516, 263] width 229 height 24
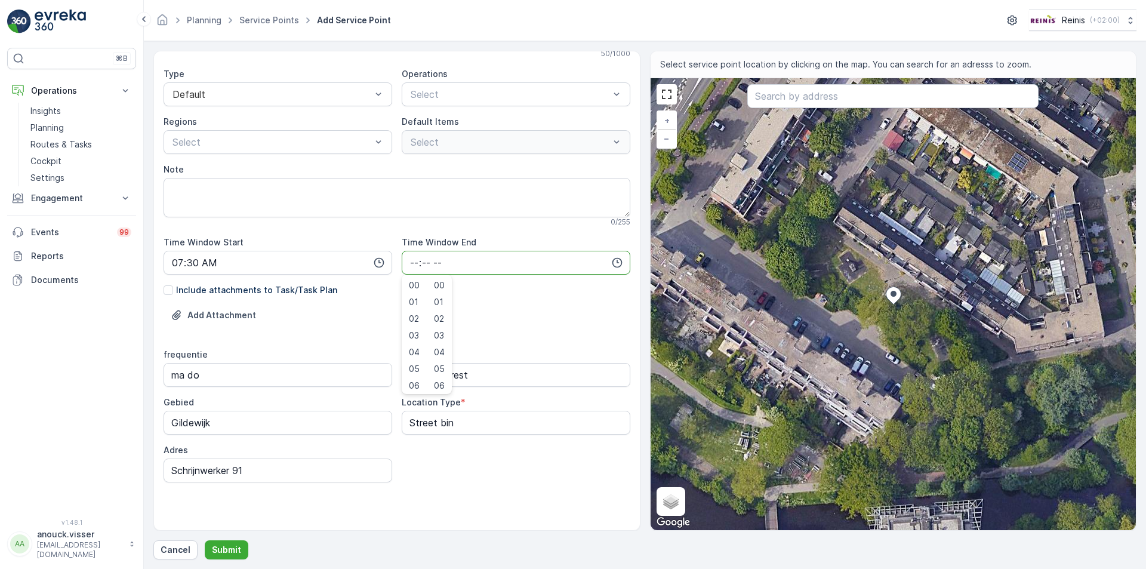
click at [432, 264] on input "time" at bounding box center [516, 263] width 229 height 24
click at [430, 262] on input "time" at bounding box center [516, 263] width 229 height 24
type input "16:00"
click at [251, 155] on div "Service Point Name Schrijnwerker 91 This name is available 16 / 255 Location * …" at bounding box center [397, 240] width 467 height 579
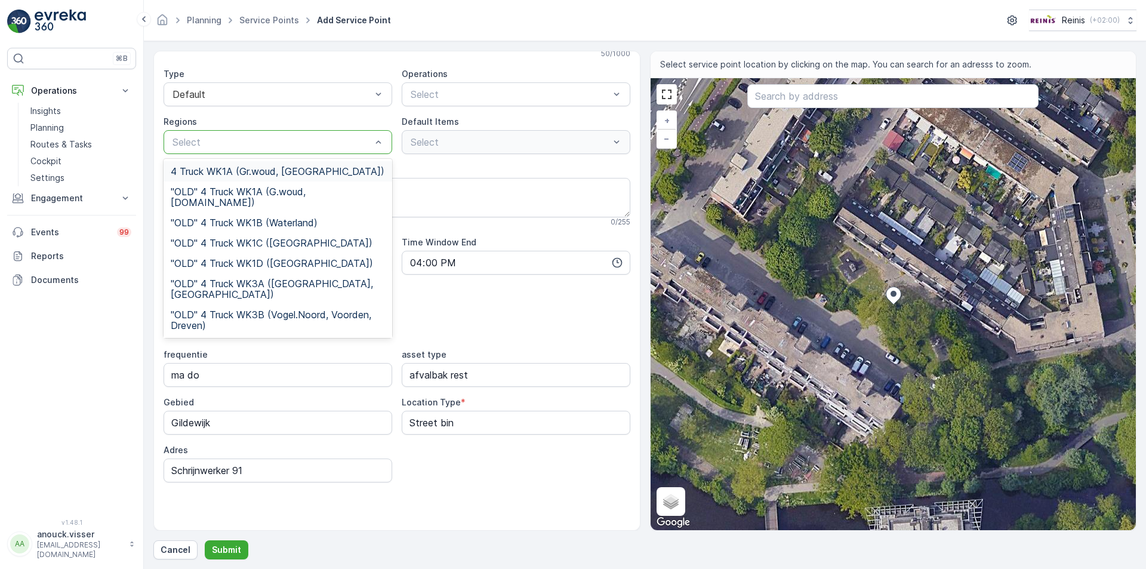
click at [254, 146] on div at bounding box center [271, 142] width 201 height 11
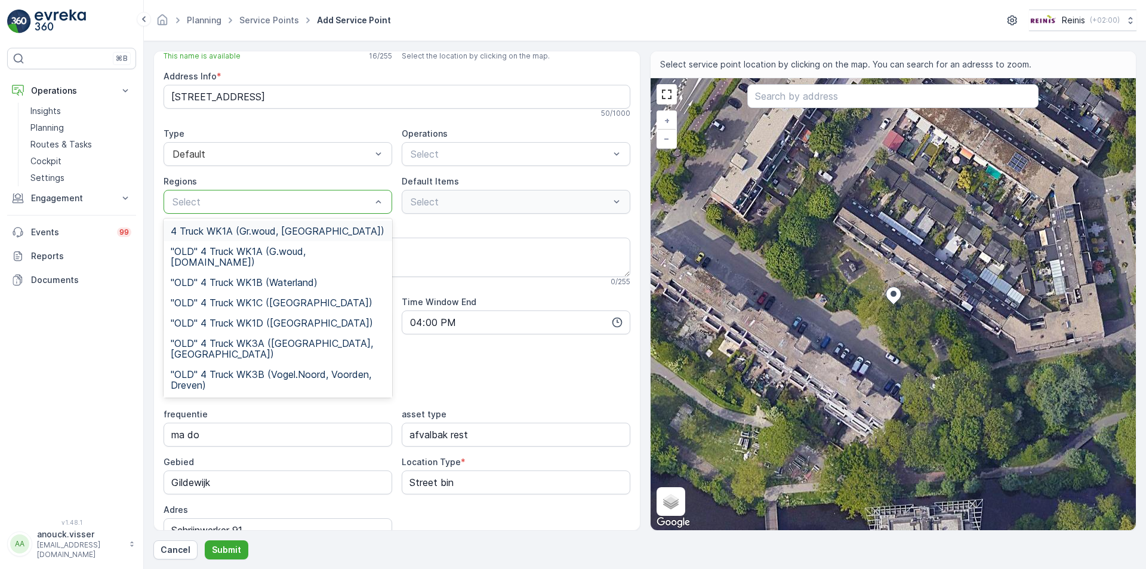
scroll to position [0, 0]
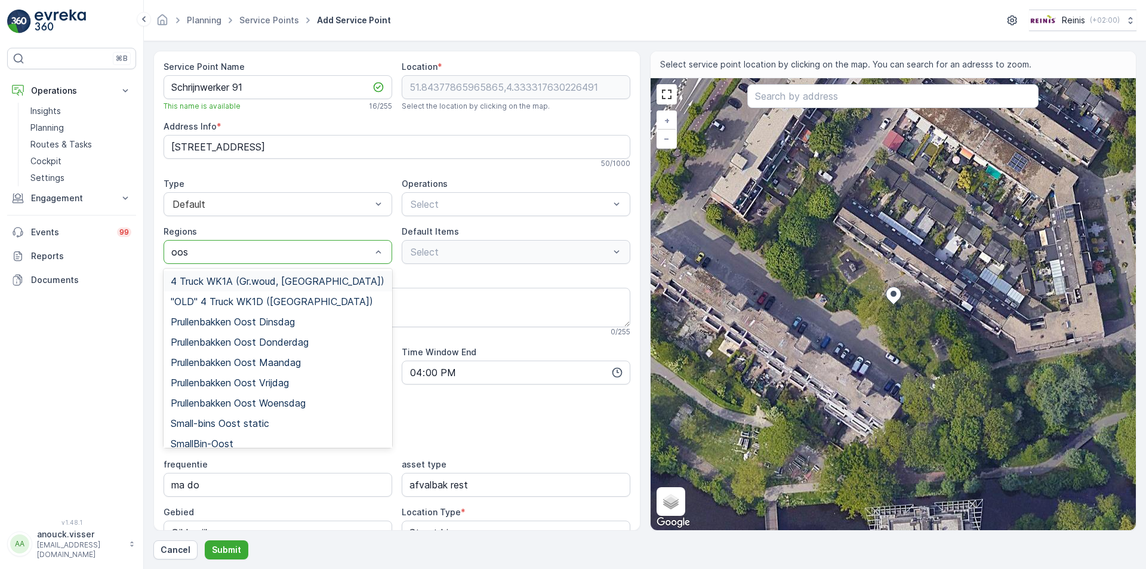
type input "oost"
click at [301, 361] on span "Prullenbakken Oost Maandag" at bounding box center [236, 362] width 130 height 11
type input "oost"
click at [306, 342] on span "Prullenbakken Oost Donderdag" at bounding box center [240, 342] width 138 height 11
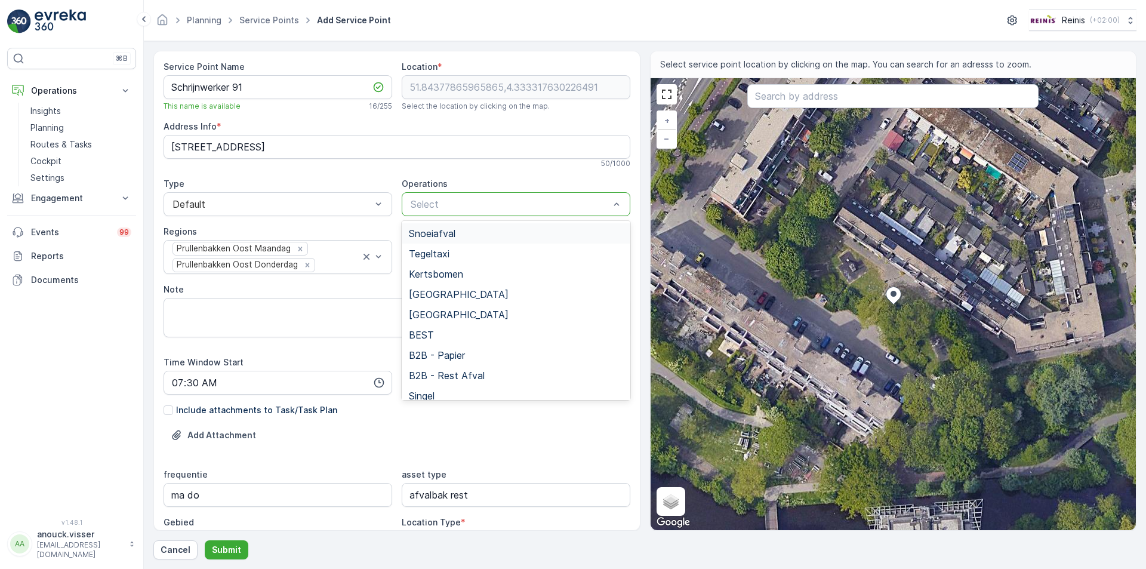
click at [458, 194] on div "Select" at bounding box center [516, 204] width 229 height 24
click at [465, 290] on span "[GEOGRAPHIC_DATA]" at bounding box center [459, 294] width 100 height 11
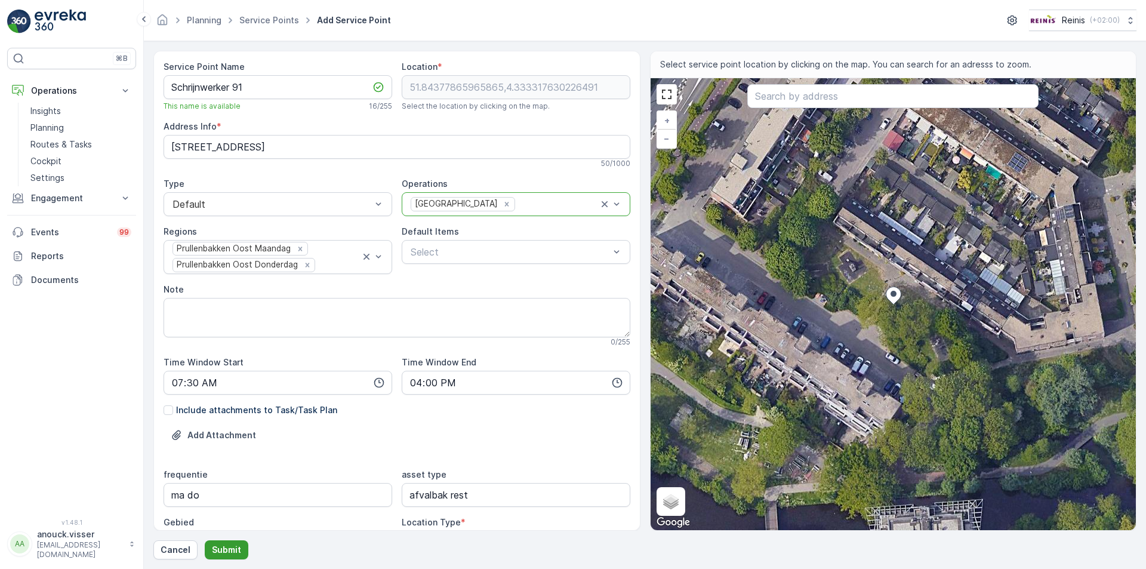
click at [235, 545] on p "Submit" at bounding box center [226, 550] width 29 height 12
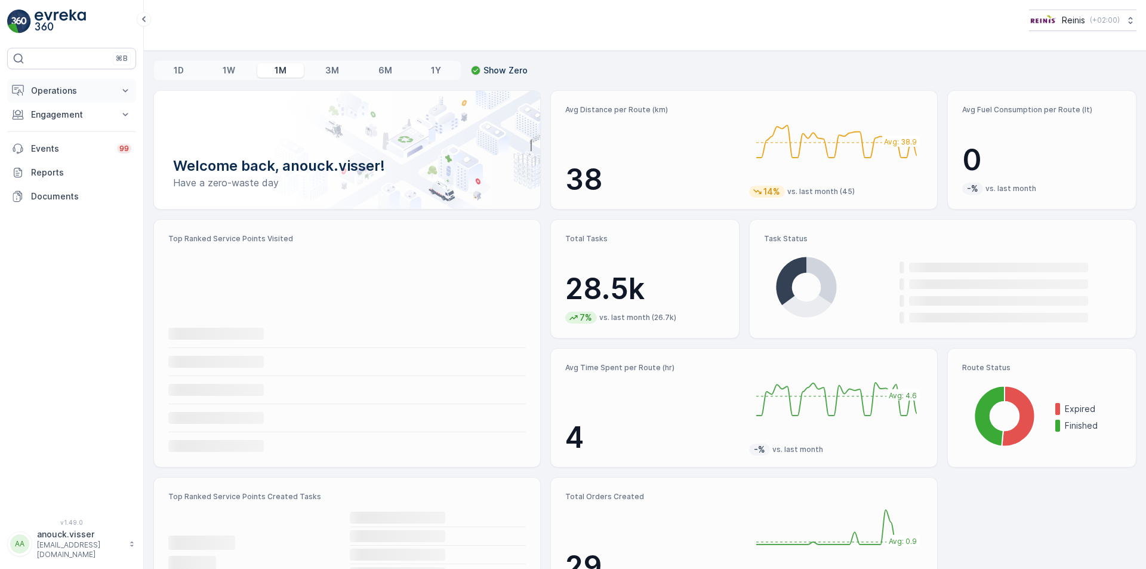
click at [111, 83] on button "Operations" at bounding box center [71, 91] width 129 height 24
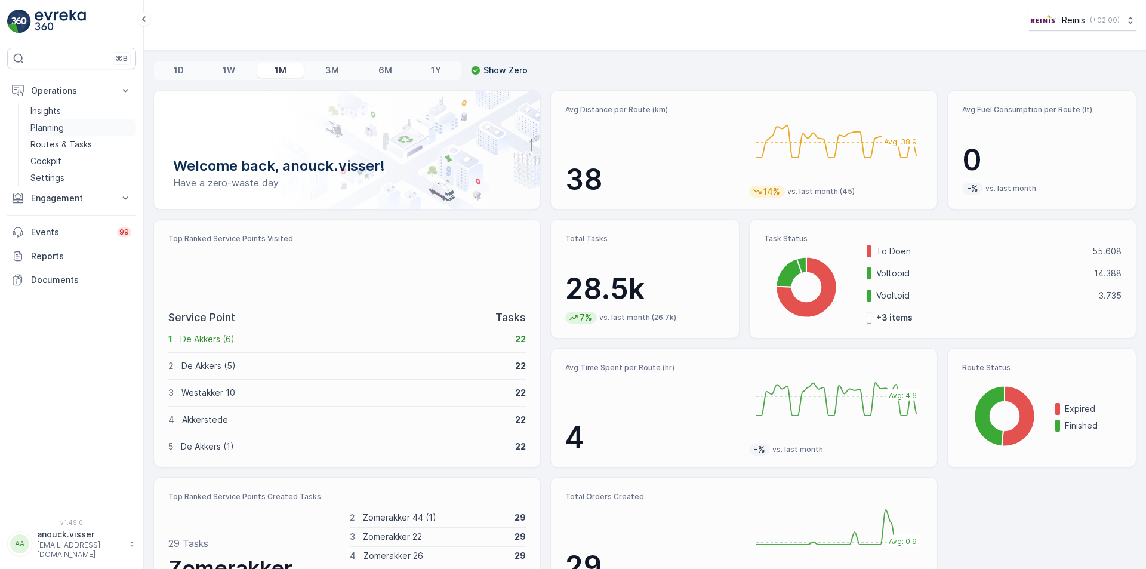
click at [74, 130] on link "Planning" at bounding box center [81, 127] width 110 height 17
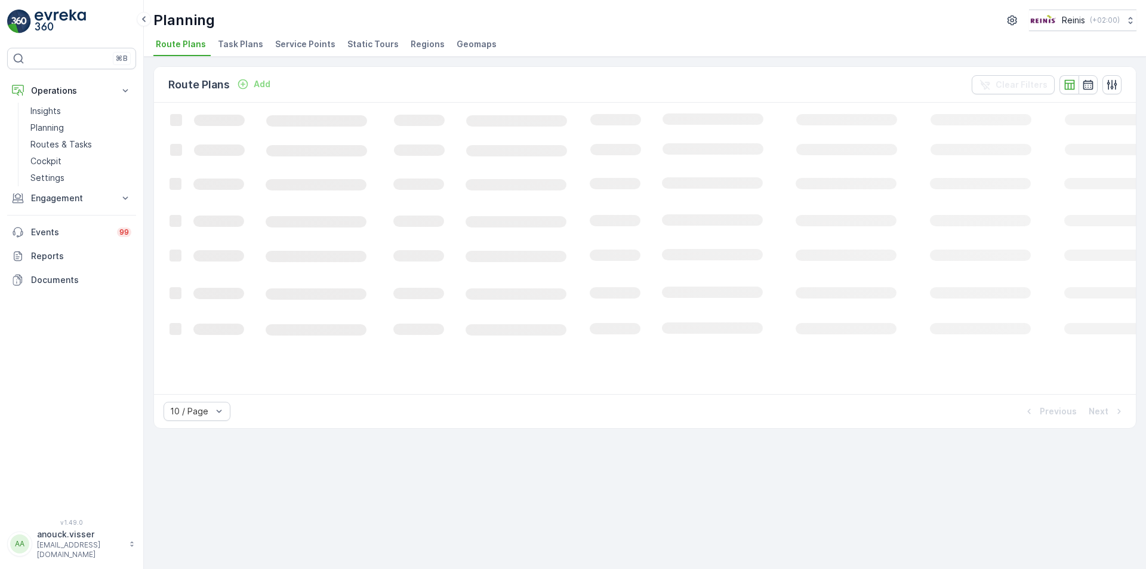
click at [311, 44] on span "Service Points" at bounding box center [305, 44] width 60 height 12
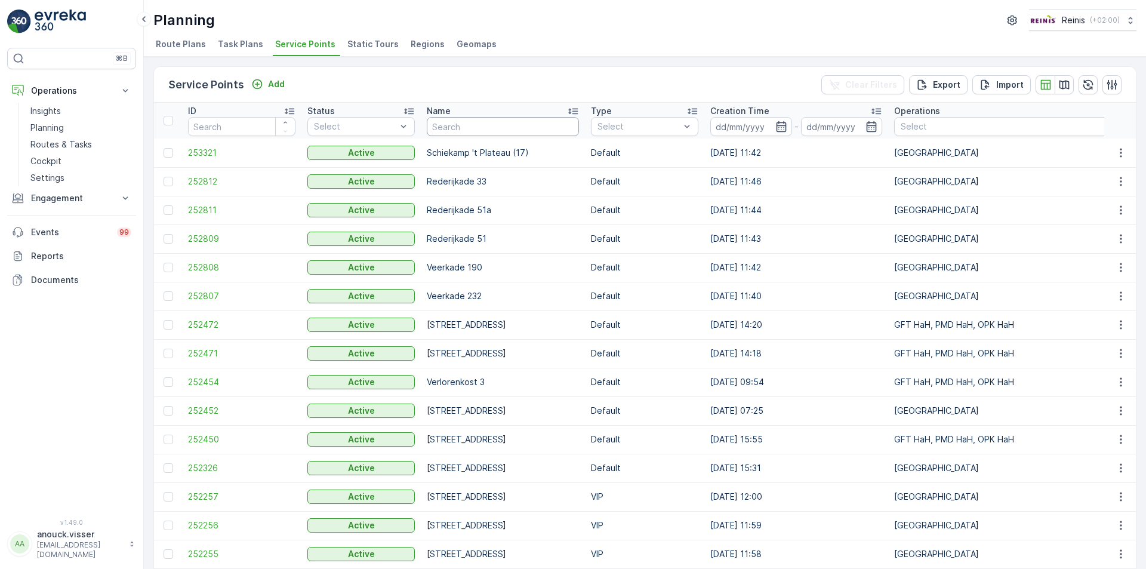
click at [521, 132] on input "text" at bounding box center [503, 126] width 152 height 19
click at [931, 130] on div at bounding box center [1122, 127] width 444 height 10
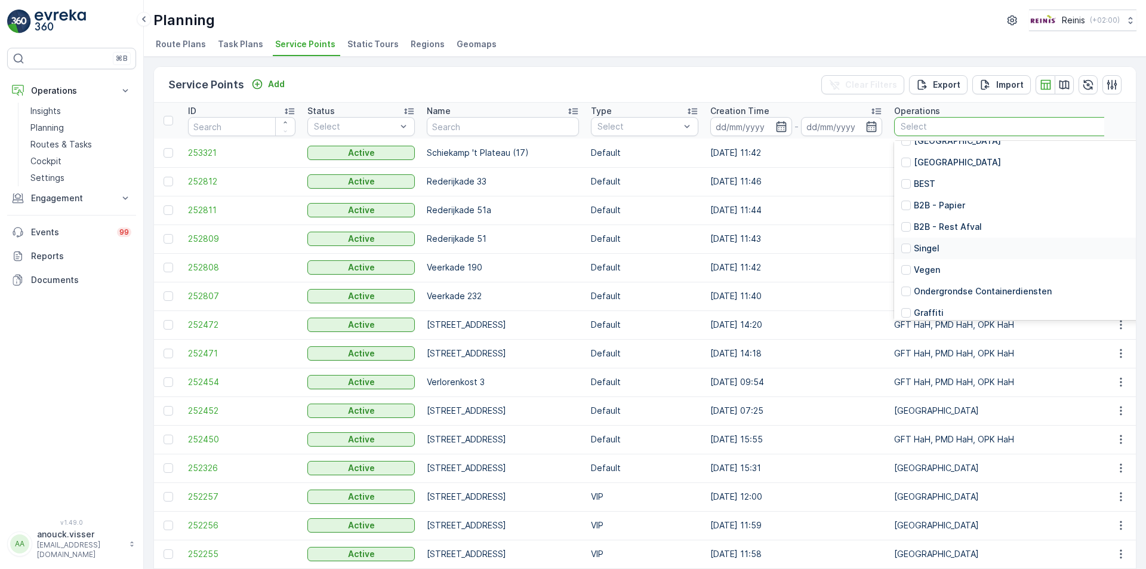
scroll to position [60, 0]
click at [951, 166] on div "[GEOGRAPHIC_DATA]" at bounding box center [1127, 158] width 466 height 21
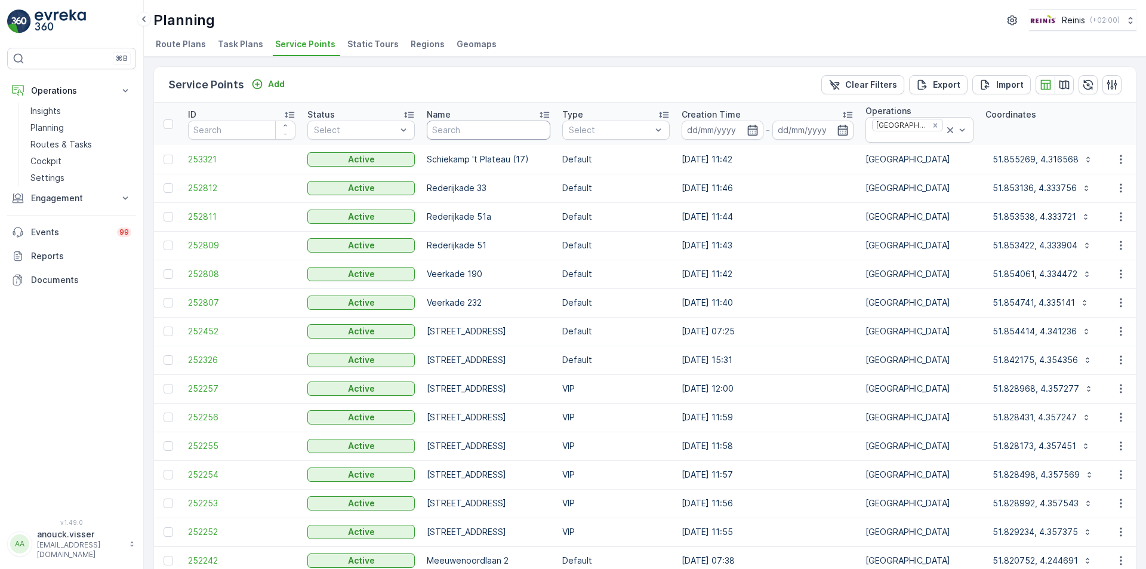
click at [506, 131] on input "text" at bounding box center [489, 130] width 124 height 19
type input "Schrijnwerker"
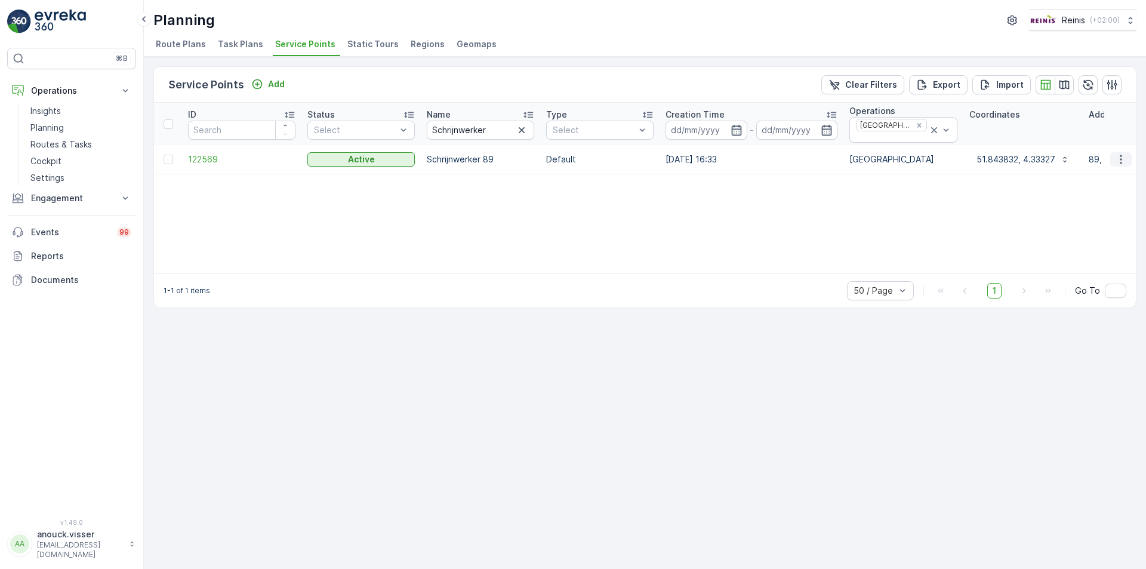
click at [1118, 161] on icon "button" at bounding box center [1121, 159] width 12 height 12
click at [1100, 179] on span "See More Details" at bounding box center [1085, 177] width 69 height 12
